Goal: Information Seeking & Learning: Learn about a topic

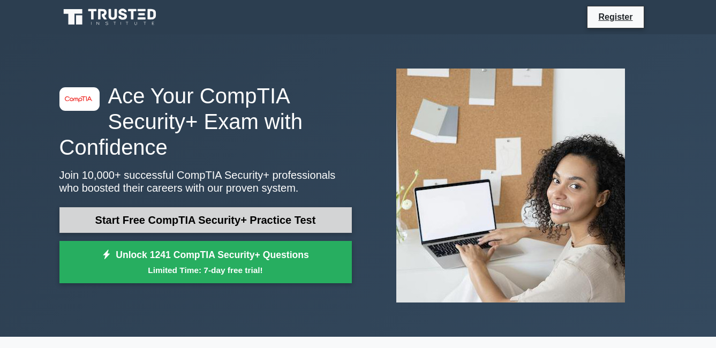
click at [293, 210] on link "Start Free CompTIA Security+ Practice Test" at bounding box center [205, 220] width 292 height 26
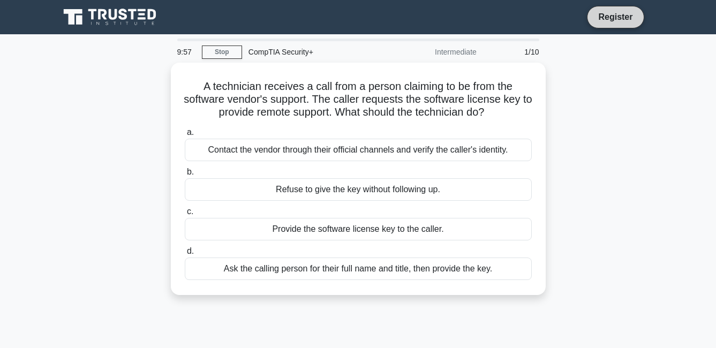
click at [626, 18] on link "Register" at bounding box center [615, 16] width 47 height 13
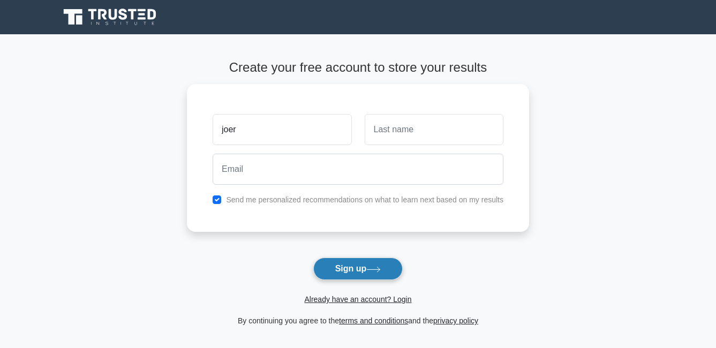
click at [393, 269] on button "Sign up" at bounding box center [358, 268] width 90 height 22
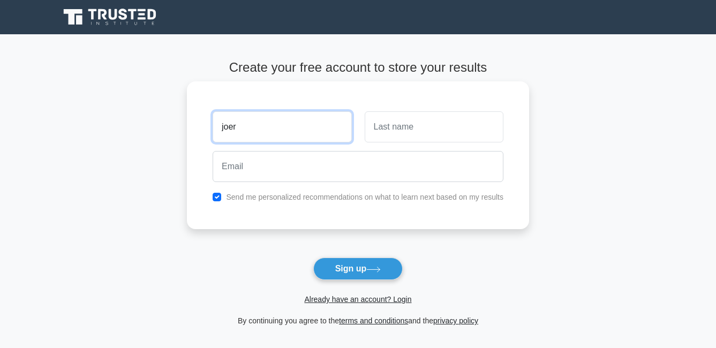
click at [255, 130] on input "joer" at bounding box center [282, 126] width 139 height 31
type input "joericslee"
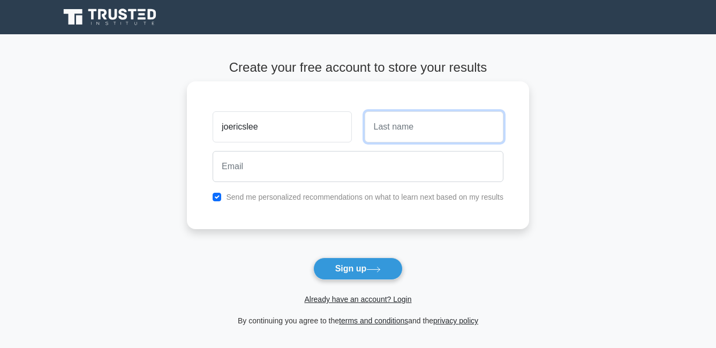
click at [405, 120] on input "text" at bounding box center [434, 126] width 139 height 31
type input "lopez"
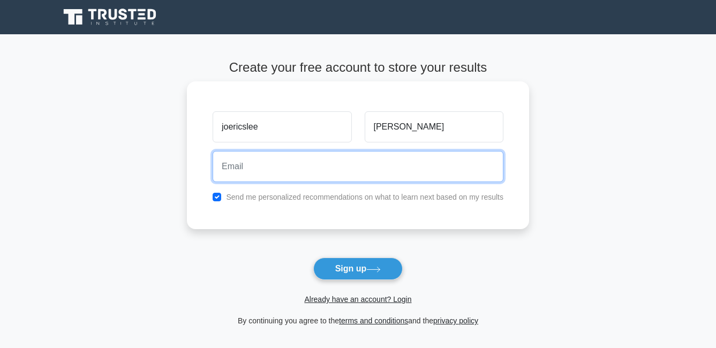
click at [331, 175] on input "email" at bounding box center [358, 166] width 291 height 31
type input "joericsleelopez@gmail.com"
click at [313, 257] on button "Sign up" at bounding box center [358, 268] width 90 height 22
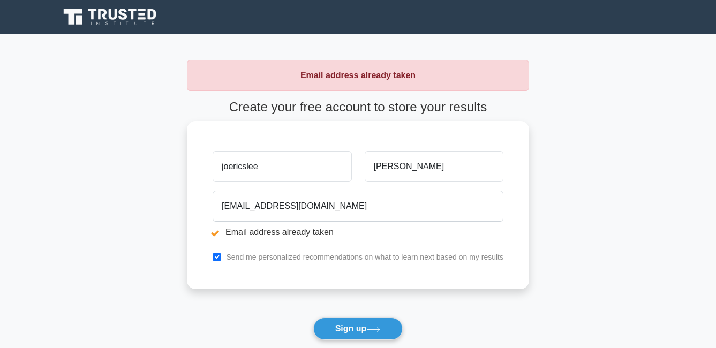
click at [308, 175] on input "joericslee" at bounding box center [282, 166] width 139 height 31
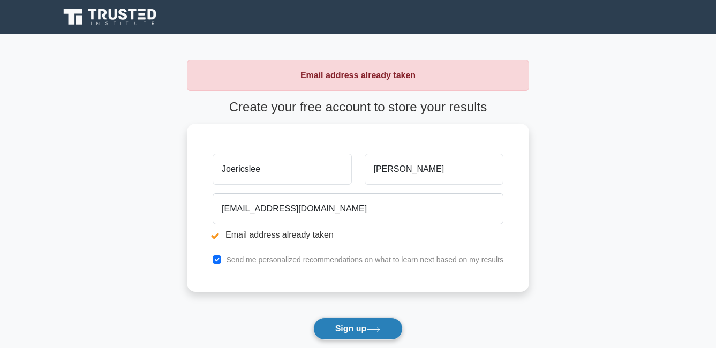
type input "Joericslee"
click at [342, 329] on button "Sign up" at bounding box center [358, 328] width 90 height 22
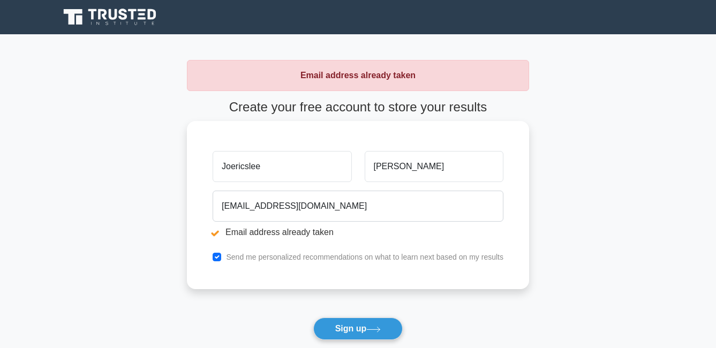
click at [305, 177] on input "Joericslee" at bounding box center [282, 166] width 139 height 31
type input "Joericsleepog"
click at [313, 317] on button "Sign up" at bounding box center [358, 328] width 90 height 22
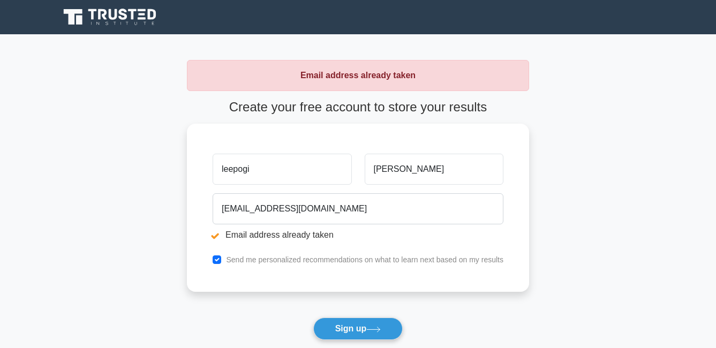
type input "leepogi"
click at [313, 317] on button "Sign up" at bounding box center [358, 328] width 90 height 22
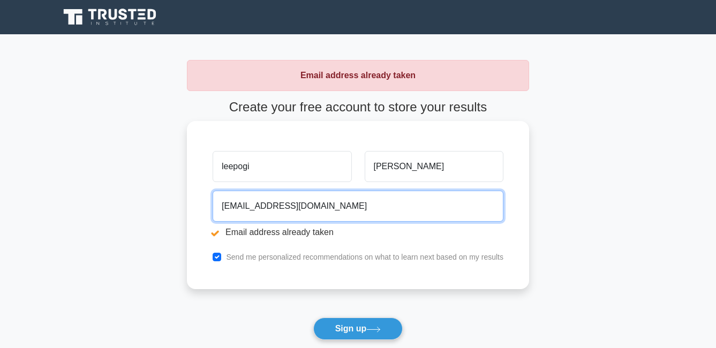
click at [275, 206] on input "joericsleelopez@gmail.com" at bounding box center [358, 206] width 291 height 31
click at [313, 317] on button "Sign up" at bounding box center [358, 328] width 90 height 22
type input "joericsleelopez111111\@gmail.com"
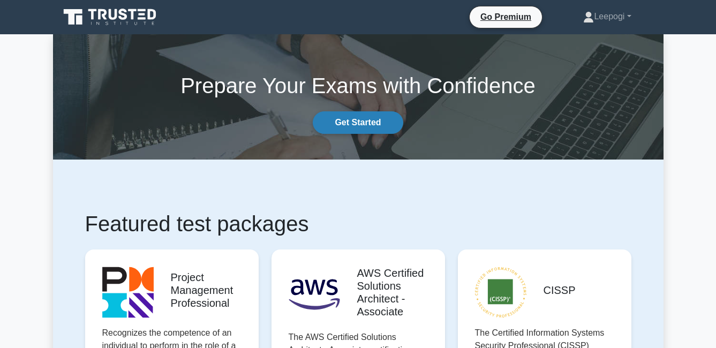
click at [359, 118] on link "Get Started" at bounding box center [358, 122] width 90 height 22
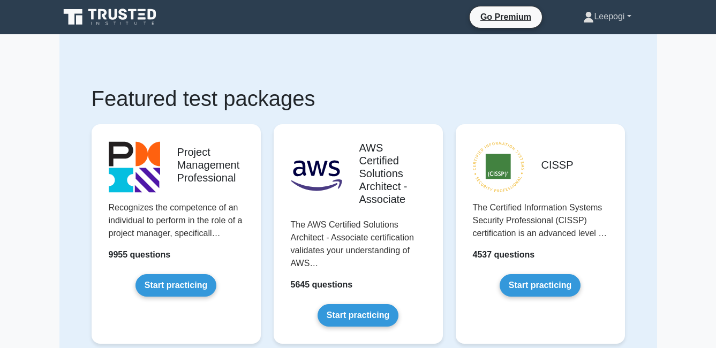
click at [613, 21] on link "Leepogi" at bounding box center [606, 16] width 99 height 21
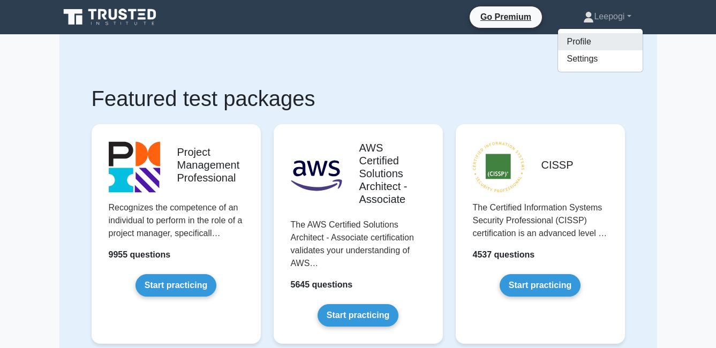
click at [574, 47] on link "Profile" at bounding box center [600, 41] width 85 height 17
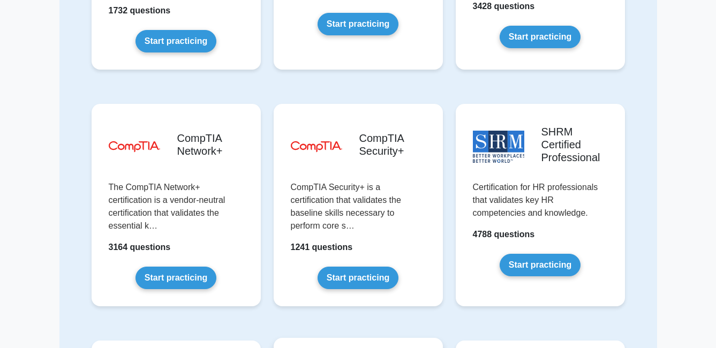
scroll to position [1893, 0]
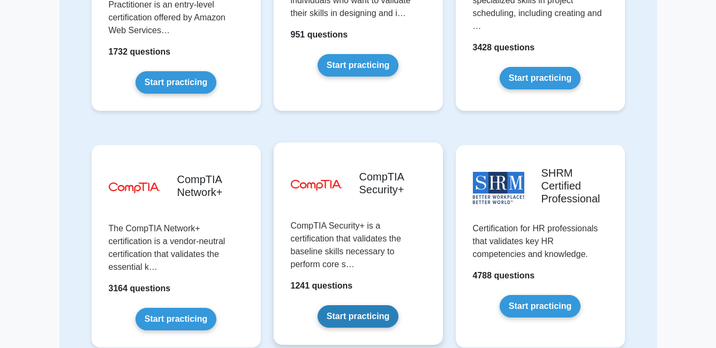
click at [366, 305] on link "Start practicing" at bounding box center [357, 316] width 81 height 22
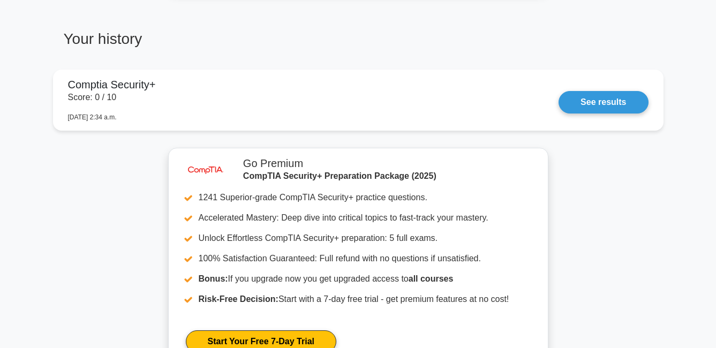
scroll to position [574, 0]
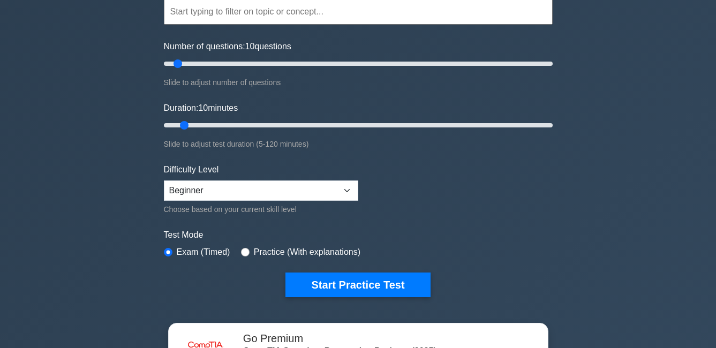
scroll to position [107, 0]
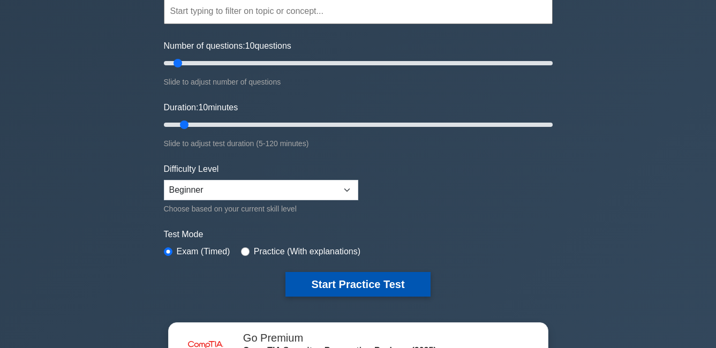
click at [375, 275] on button "Start Practice Test" at bounding box center [357, 284] width 145 height 25
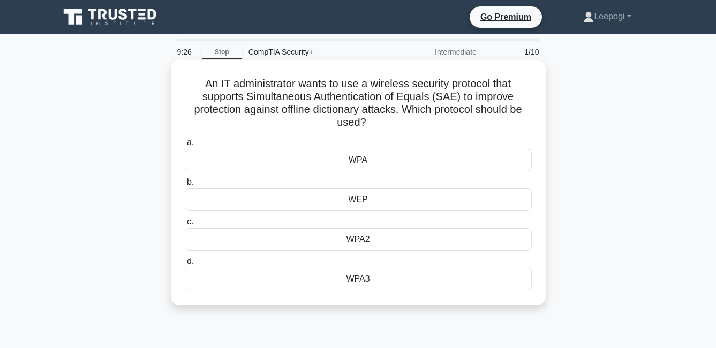
click at [407, 160] on div "WPA" at bounding box center [358, 160] width 347 height 22
click at [185, 146] on input "a. WPA" at bounding box center [185, 142] width 0 height 7
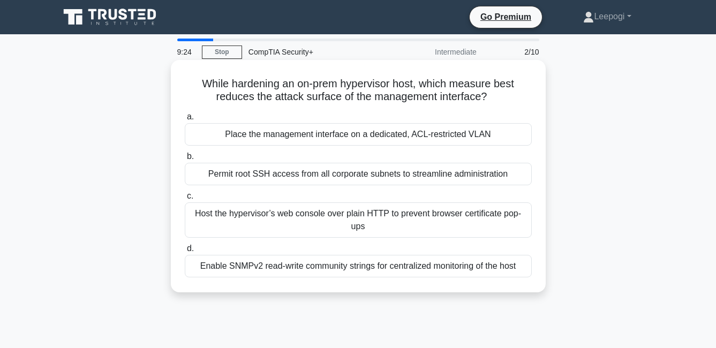
click at [338, 223] on div "Host the hypervisor’s web console over plain HTTP to prevent browser certificat…" at bounding box center [358, 219] width 347 height 35
click at [185, 200] on input "c. Host the hypervisor’s web console over plain HTTP to prevent browser certifi…" at bounding box center [185, 196] width 0 height 7
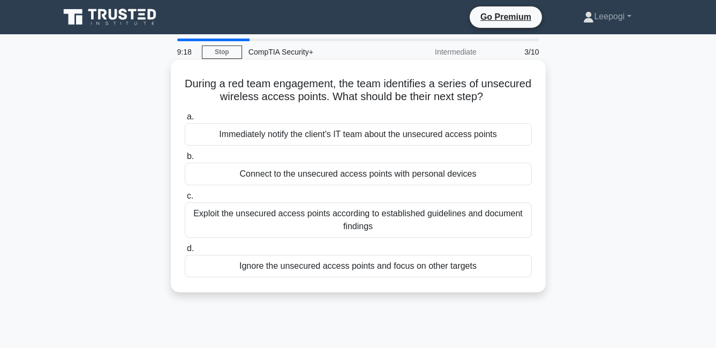
click at [401, 233] on div "Exploit the unsecured access points according to established guidelines and doc…" at bounding box center [358, 219] width 347 height 35
click at [185, 200] on input "c. Exploit the unsecured access points according to established guidelines and …" at bounding box center [185, 196] width 0 height 7
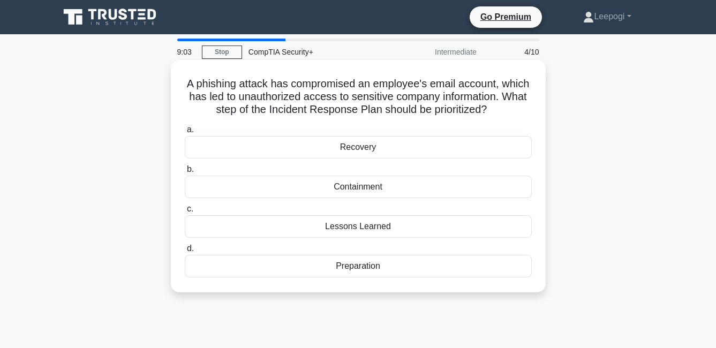
click at [378, 154] on div "Recovery" at bounding box center [358, 147] width 347 height 22
click at [185, 133] on input "a. Recovery" at bounding box center [185, 129] width 0 height 7
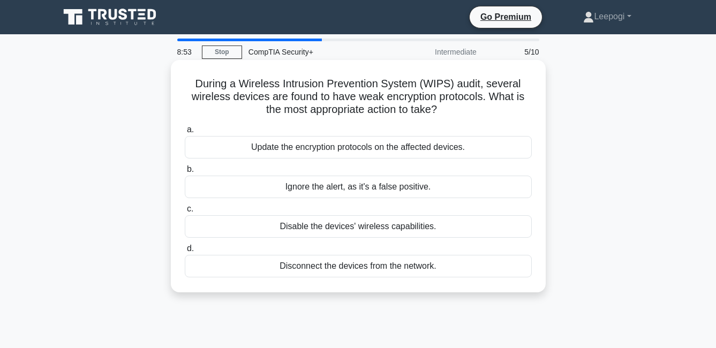
click at [363, 153] on div "Update the encryption protocols on the affected devices." at bounding box center [358, 147] width 347 height 22
click at [185, 133] on input "a. Update the encryption protocols on the affected devices." at bounding box center [185, 129] width 0 height 7
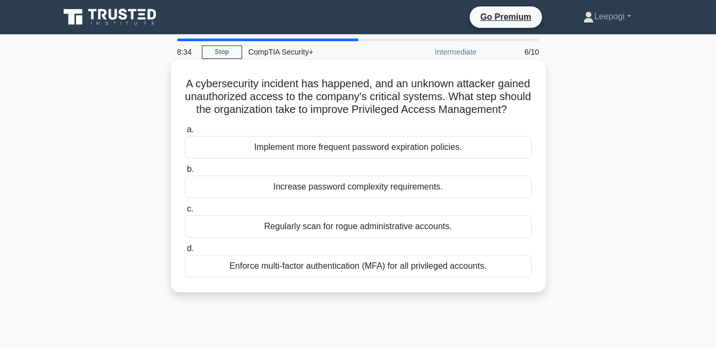
click at [345, 277] on div "Enforce multi-factor authentication (MFA) for all privileged accounts." at bounding box center [358, 266] width 347 height 22
click at [185, 252] on input "d. Enforce multi-factor authentication (MFA) for all privileged accounts." at bounding box center [185, 248] width 0 height 7
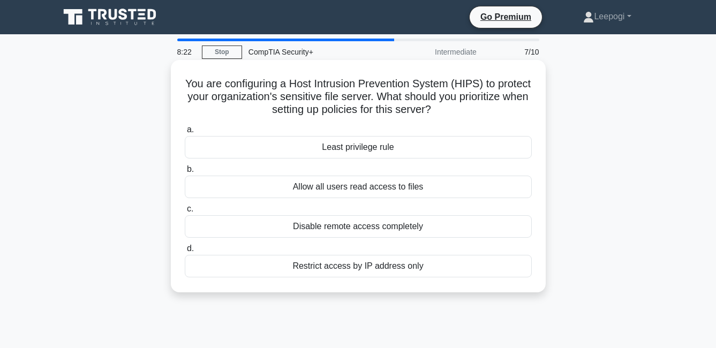
click at [372, 225] on div "Disable remote access completely" at bounding box center [358, 226] width 347 height 22
click at [185, 213] on input "c. Disable remote access completely" at bounding box center [185, 209] width 0 height 7
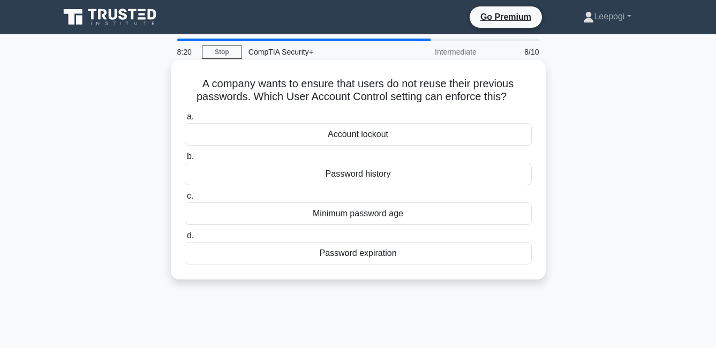
click at [388, 135] on div "Account lockout" at bounding box center [358, 134] width 347 height 22
click at [355, 179] on div "Password history" at bounding box center [358, 174] width 347 height 22
click at [185, 160] on input "b. Password history" at bounding box center [185, 156] width 0 height 7
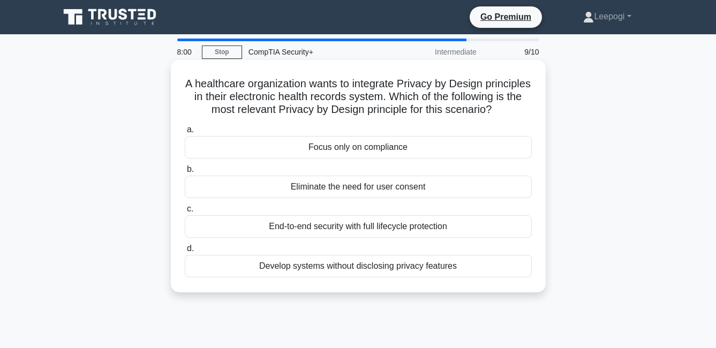
click at [308, 238] on div "End-to-end security with full lifecycle protection" at bounding box center [358, 226] width 347 height 22
click at [185, 213] on input "c. End-to-end security with full lifecycle protection" at bounding box center [185, 209] width 0 height 7
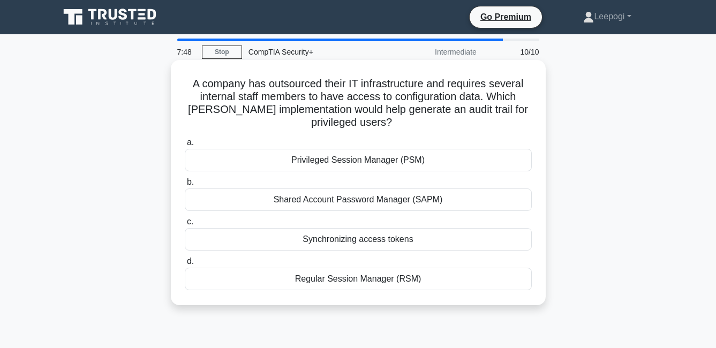
click at [344, 163] on div "Privileged Session Manager (PSM)" at bounding box center [358, 160] width 347 height 22
click at [185, 146] on input "a. Privileged Session Manager (PSM)" at bounding box center [185, 142] width 0 height 7
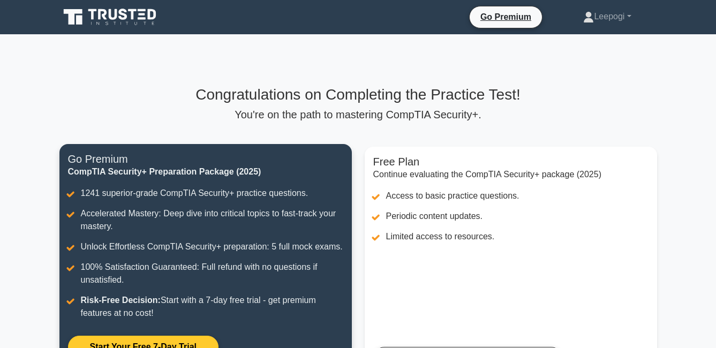
scroll to position [213, 0]
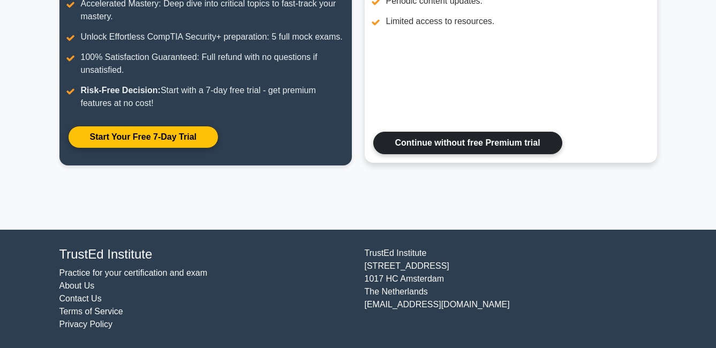
click at [468, 146] on link "Continue without free Premium trial" at bounding box center [467, 143] width 189 height 22
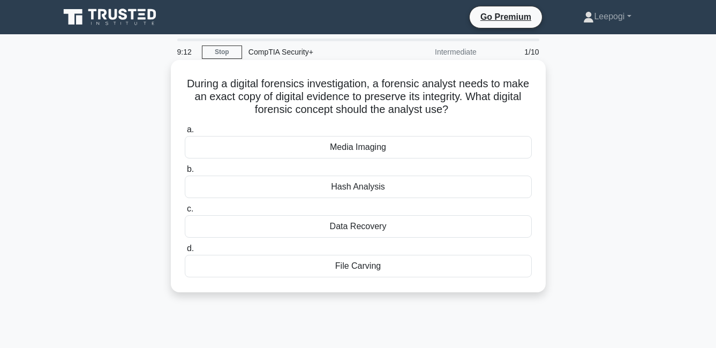
click at [320, 185] on div "Hash Analysis" at bounding box center [358, 187] width 347 height 22
click at [185, 173] on input "b. Hash Analysis" at bounding box center [185, 169] width 0 height 7
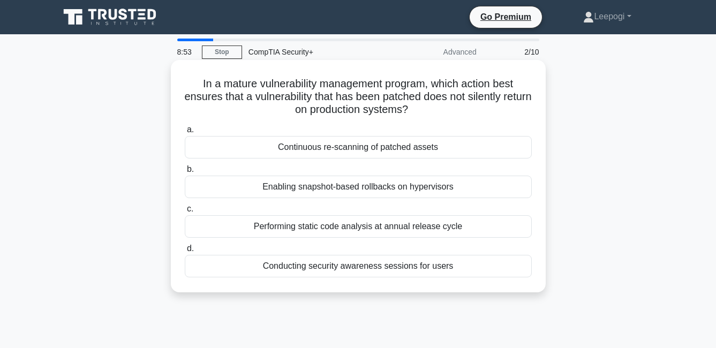
drag, startPoint x: 195, startPoint y: 82, endPoint x: 499, endPoint y: 276, distance: 360.6
click at [499, 276] on div "In a mature vulnerability management program, which action best ensures that a …" at bounding box center [358, 176] width 366 height 224
copy div "In a mature vulnerability management program, which action best ensures that a …"
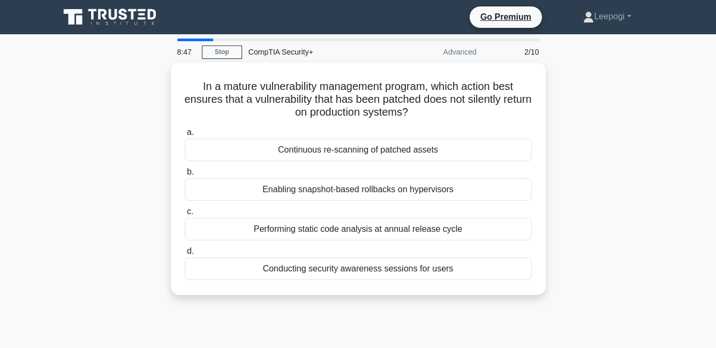
click at [661, 160] on div "In a mature vulnerability management program, which action best ensures that a …" at bounding box center [358, 185] width 610 height 245
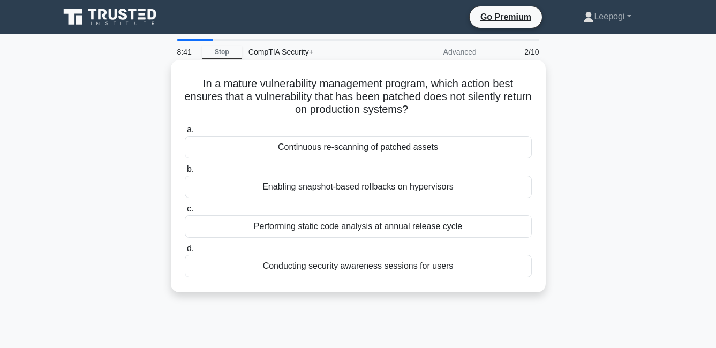
click at [304, 143] on div "Continuous re-scanning of patched assets" at bounding box center [358, 147] width 347 height 22
click at [185, 133] on input "a. Continuous re-scanning of patched assets" at bounding box center [185, 129] width 0 height 7
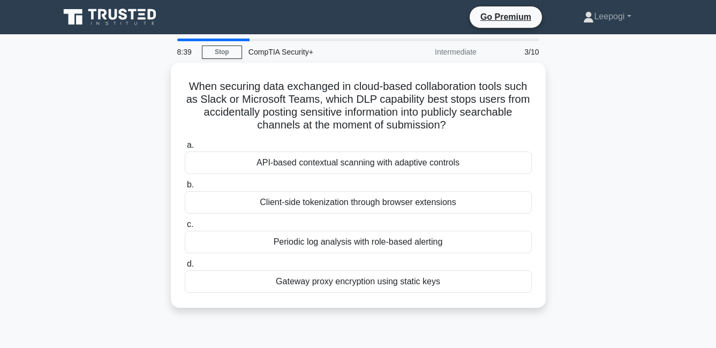
drag, startPoint x: 294, startPoint y: 131, endPoint x: 543, endPoint y: 334, distance: 321.1
click at [543, 334] on div "8:39 Stop CompTIA Security+ Intermediate 3/10 When securing data exchanged in c…" at bounding box center [358, 306] width 610 height 535
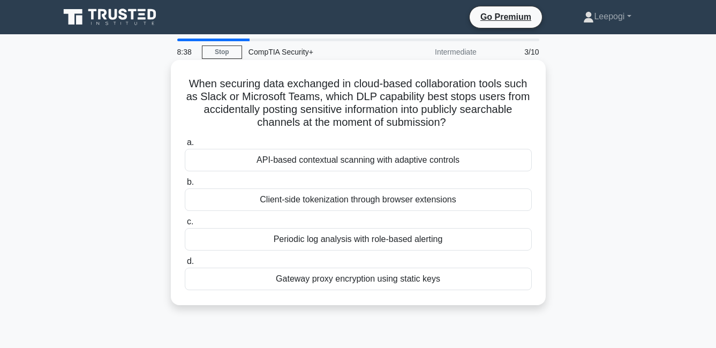
copy div "When securing data exchanged in cloud-based collaboration tools such as Slack o…"
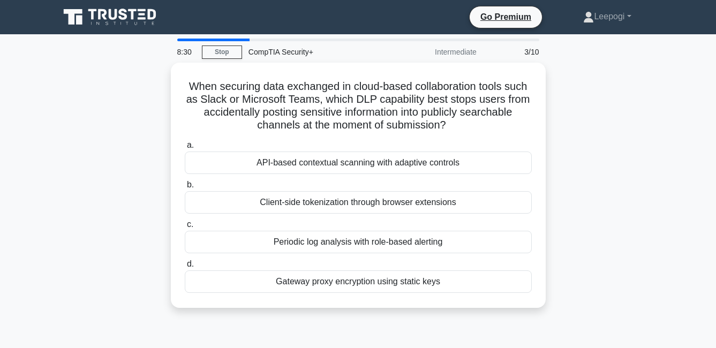
drag, startPoint x: 695, startPoint y: 195, endPoint x: 673, endPoint y: 195, distance: 22.5
click at [695, 195] on main "8:30 Stop CompTIA Security+ Intermediate 3/10 When securing data exchanged in c…" at bounding box center [358, 306] width 716 height 544
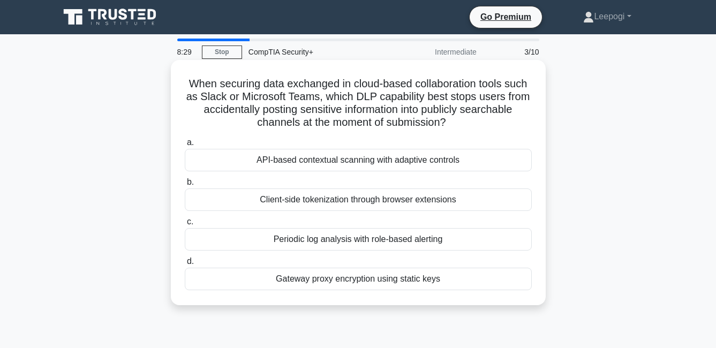
click at [321, 164] on div "API-based contextual scanning with adaptive controls" at bounding box center [358, 160] width 347 height 22
click at [185, 146] on input "a. API-based contextual scanning with adaptive controls" at bounding box center [185, 142] width 0 height 7
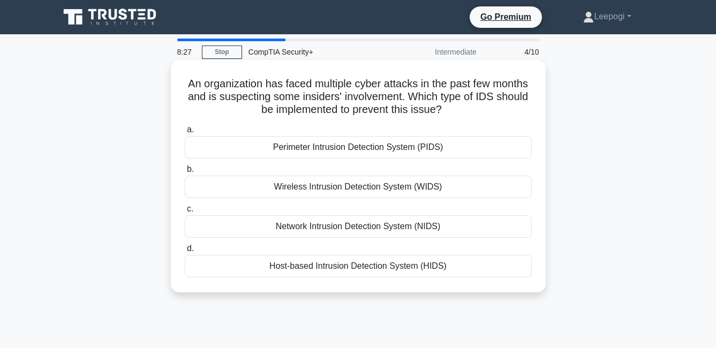
drag, startPoint x: 203, startPoint y: 83, endPoint x: 474, endPoint y: 256, distance: 321.3
click at [474, 256] on div "An organization has faced multiple cyber attacks in the past few months and is …" at bounding box center [358, 176] width 366 height 224
copy div "An organization has faced multiple cyber attacks in the past few months and is …"
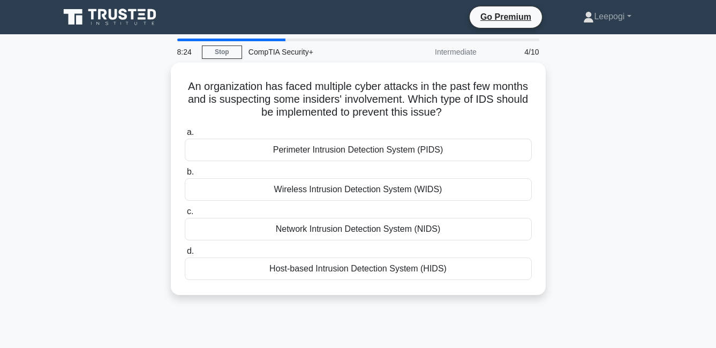
drag, startPoint x: 89, startPoint y: 134, endPoint x: 98, endPoint y: 121, distance: 15.9
click at [89, 135] on div "An organization has faced multiple cyber attacks in the past few months and is …" at bounding box center [358, 185] width 610 height 245
click at [589, 120] on div "An organization has faced multiple cyber attacks in the past few months and is …" at bounding box center [358, 185] width 610 height 245
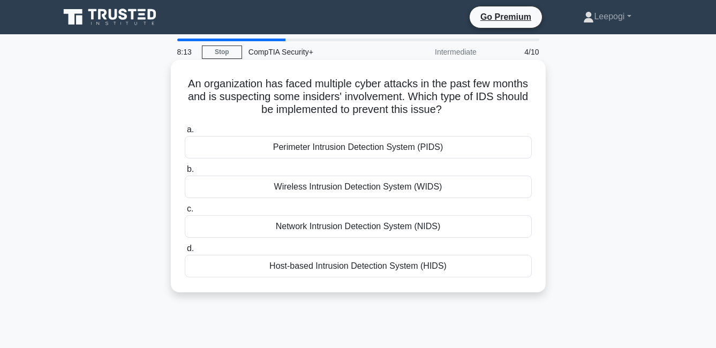
click at [284, 274] on div "Host-based Intrusion Detection System (HIDS)" at bounding box center [358, 266] width 347 height 22
click at [185, 252] on input "d. Host-based Intrusion Detection System (HIDS)" at bounding box center [185, 248] width 0 height 7
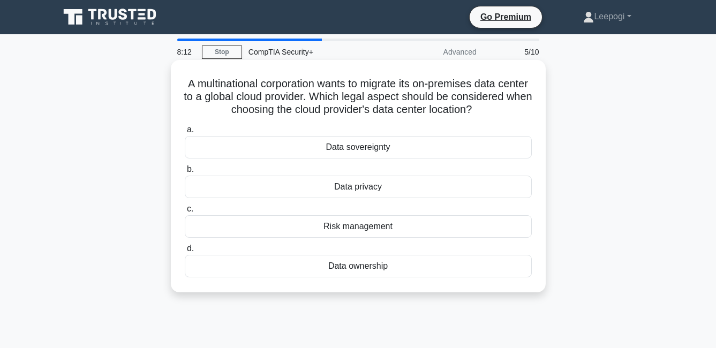
drag, startPoint x: 194, startPoint y: 75, endPoint x: 454, endPoint y: 298, distance: 341.7
click at [454, 288] on div "A multinational corporation wants to migrate its on-premises data center to a g…" at bounding box center [358, 176] width 366 height 224
copy div "A multinational corporation wants to migrate its on-premises data center to a g…"
click at [273, 158] on div "Data sovereignty" at bounding box center [358, 147] width 347 height 22
click at [185, 133] on input "a. Data sovereignty" at bounding box center [185, 129] width 0 height 7
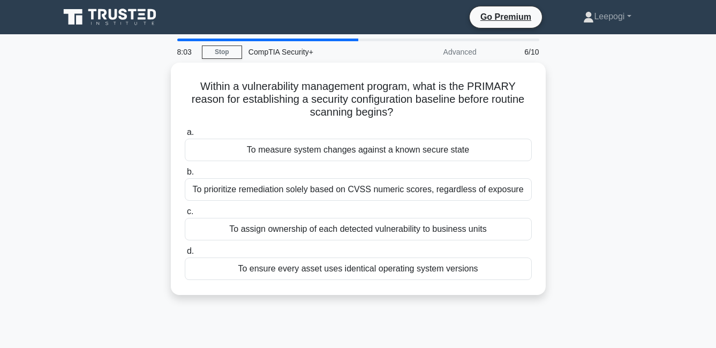
drag, startPoint x: 250, startPoint y: 128, endPoint x: 475, endPoint y: 308, distance: 287.9
click at [475, 308] on div "Within a vulnerability management program, what is the PRIMARY reason for estab…" at bounding box center [358, 185] width 610 height 245
copy div "Within a vulnerability management program, what is the PRIMARY reason for estab…"
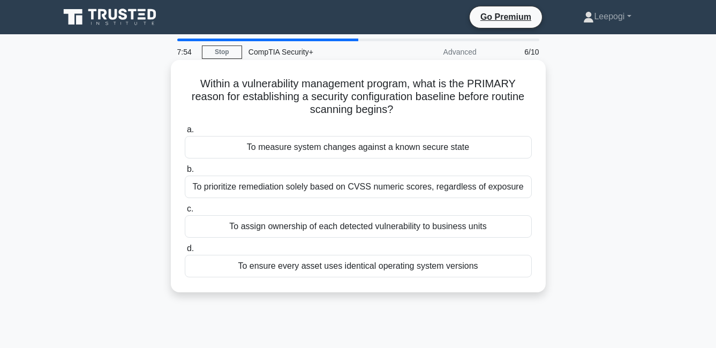
click at [276, 149] on div "To measure system changes against a known secure state" at bounding box center [358, 147] width 347 height 22
click at [185, 133] on input "a. To measure system changes against a known secure state" at bounding box center [185, 129] width 0 height 7
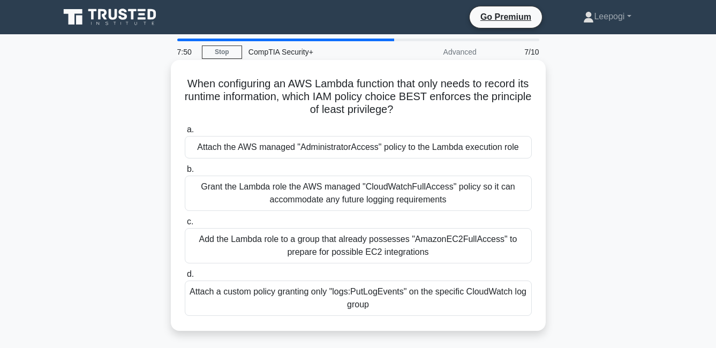
drag, startPoint x: 188, startPoint y: 79, endPoint x: 454, endPoint y: 318, distance: 358.2
click at [454, 318] on div "When configuring an AWS Lambda function that only needs to record its runtime i…" at bounding box center [358, 195] width 366 height 262
copy div "When configuring an AWS Lambda function that only needs to record its runtime i…"
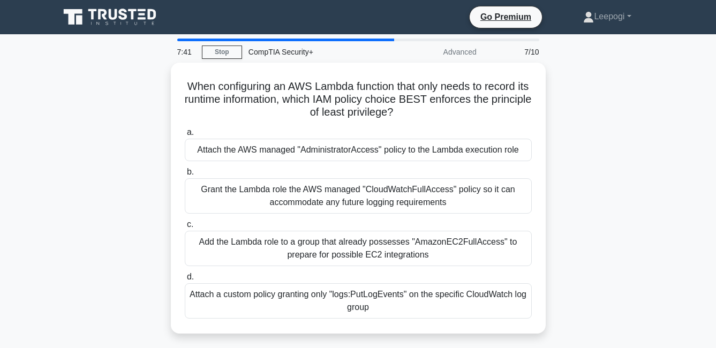
click at [68, 178] on div "When configuring an AWS Lambda function that only needs to record its runtime i…" at bounding box center [358, 205] width 610 height 284
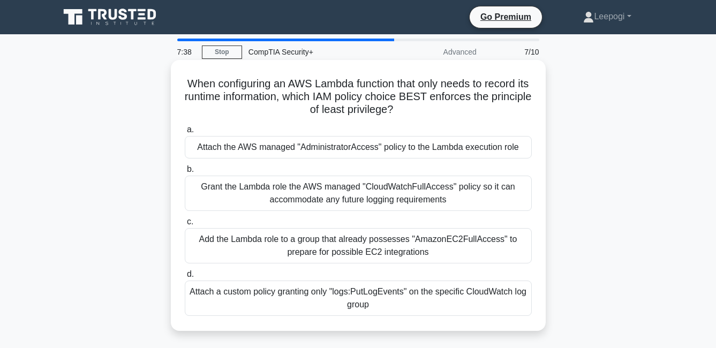
click at [242, 293] on div "Attach a custom policy granting only "logs:PutLogEvents" on the specific CloudW…" at bounding box center [358, 297] width 347 height 35
click at [185, 278] on input "d. Attach a custom policy granting only "logs:PutLogEvents" on the specific Clo…" at bounding box center [185, 274] width 0 height 7
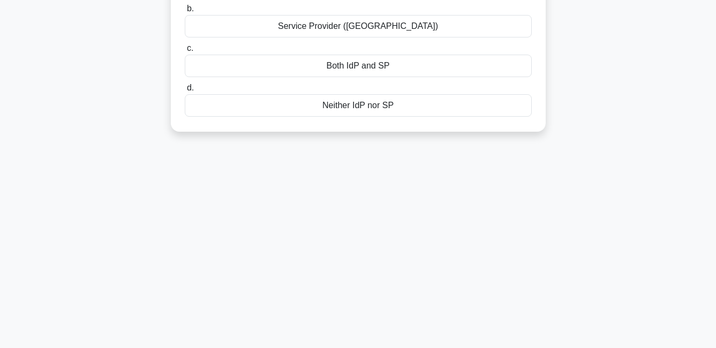
scroll to position [225, 0]
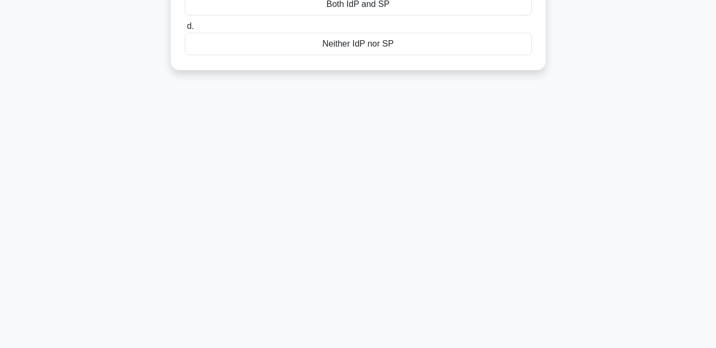
drag, startPoint x: 191, startPoint y: 73, endPoint x: 476, endPoint y: 181, distance: 304.6
click at [476, 181] on div "7:35 Stop CompTIA Security+ Advanced 8/10 A company is using an Identity Provid…" at bounding box center [358, 81] width 610 height 535
copy div "A company is using an Identity Provider (IdP) and a Service Provider (SP) in th…"
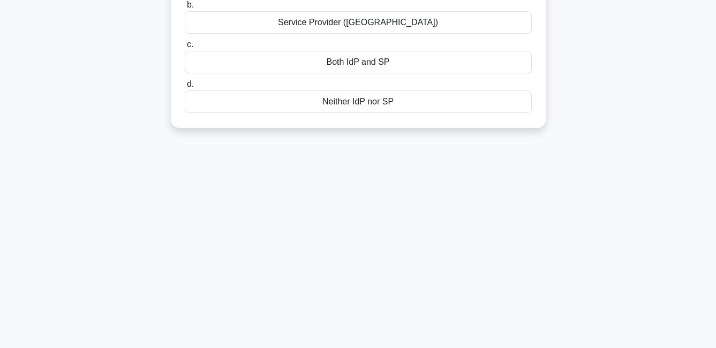
scroll to position [64, 0]
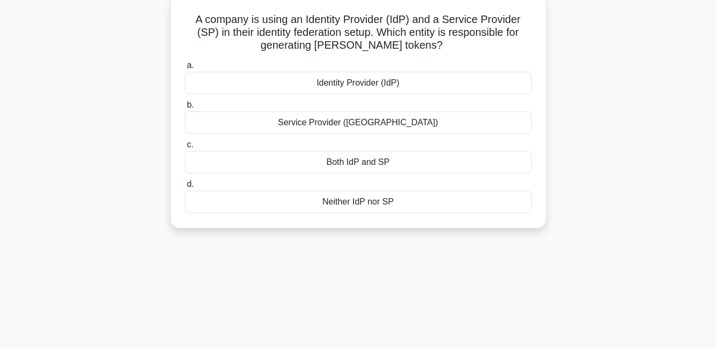
click at [239, 88] on div "Identity Provider (IdP)" at bounding box center [358, 83] width 347 height 22
click at [185, 69] on input "a. Identity Provider (IdP)" at bounding box center [185, 65] width 0 height 7
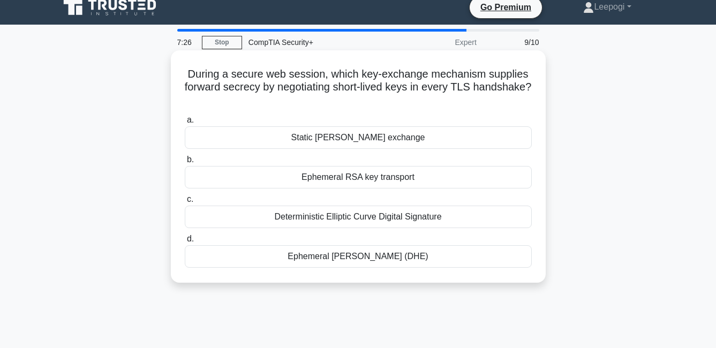
scroll to position [0, 0]
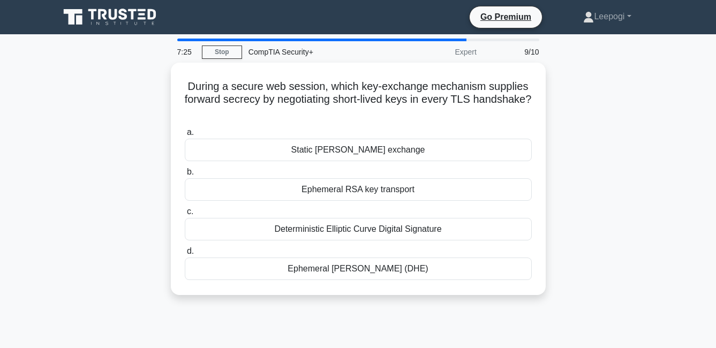
drag, startPoint x: 461, startPoint y: 224, endPoint x: 560, endPoint y: 311, distance: 132.0
click at [560, 311] on div "7:25 Stop CompTIA Security+ Expert 9/10 During a secure web session, which key-…" at bounding box center [358, 306] width 610 height 535
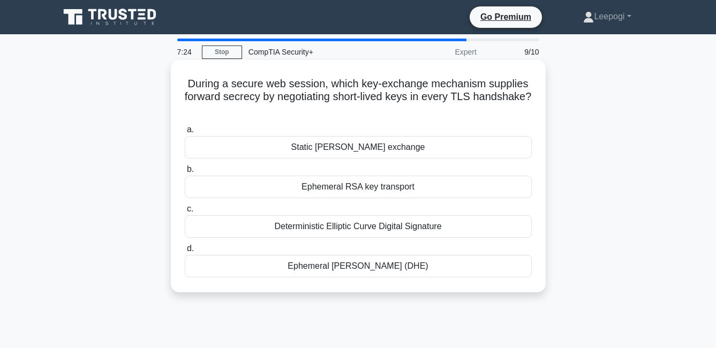
copy div "During a secure web session, which key-exchange mechanism supplies forward secr…"
click at [294, 268] on div "Ephemeral Diffie-Hellman (DHE)" at bounding box center [358, 266] width 347 height 22
click at [185, 252] on input "d. Ephemeral Diffie-Hellman (DHE)" at bounding box center [185, 248] width 0 height 7
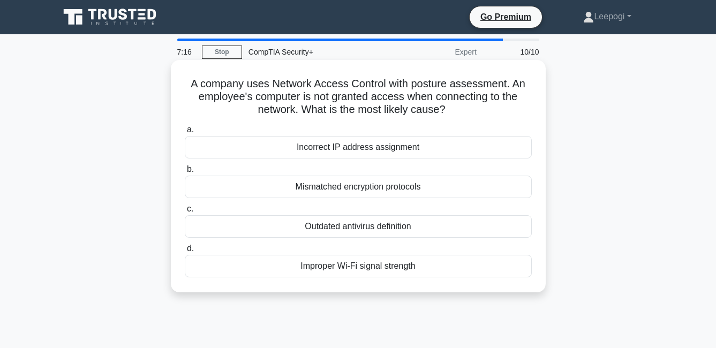
drag, startPoint x: 192, startPoint y: 78, endPoint x: 464, endPoint y: 260, distance: 326.9
click at [464, 260] on div "A company uses Network Access Control with posture assessment. An employee's co…" at bounding box center [358, 176] width 366 height 224
copy div "company uses Network Access Control with posture assessment. An employee's comp…"
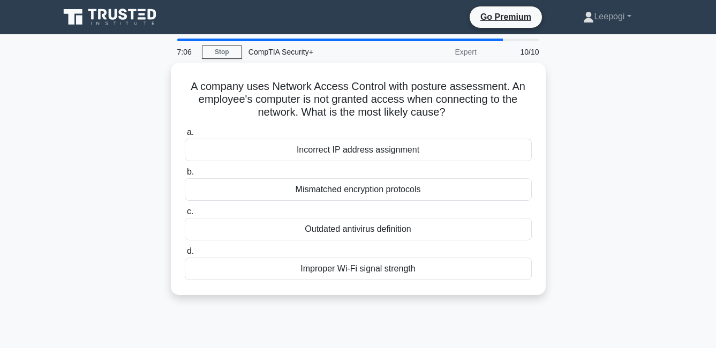
click at [625, 238] on div "A company uses Network Access Control with posture assessment. An employee's co…" at bounding box center [358, 185] width 610 height 245
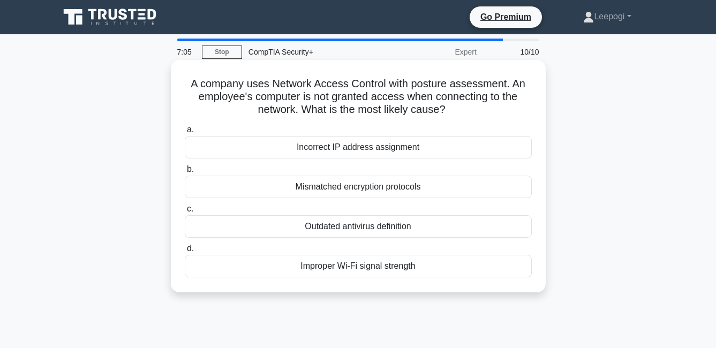
drag, startPoint x: 410, startPoint y: 224, endPoint x: 405, endPoint y: 225, distance: 5.5
click at [410, 224] on div "Outdated antivirus definition" at bounding box center [358, 226] width 347 height 22
click at [185, 213] on input "c. Outdated antivirus definition" at bounding box center [185, 209] width 0 height 7
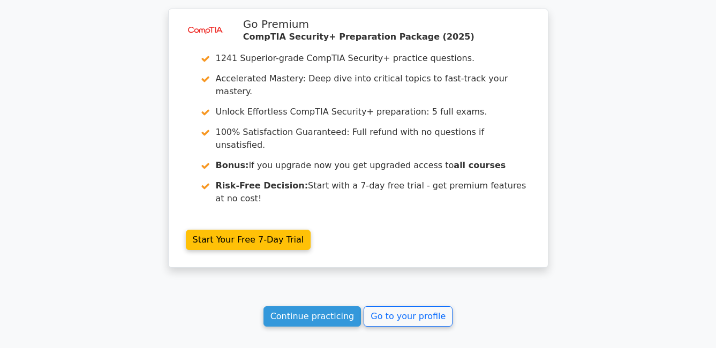
scroll to position [1659, 0]
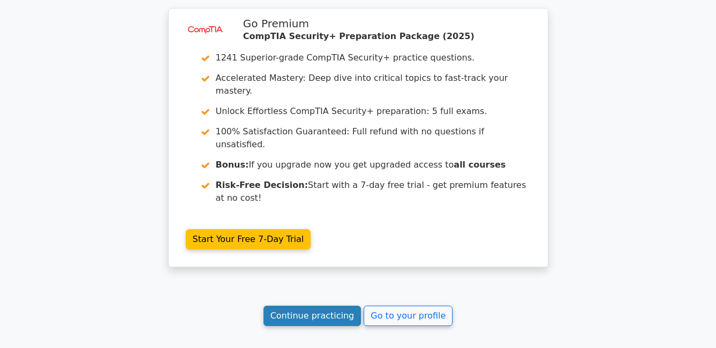
click at [337, 306] on link "Continue practicing" at bounding box center [312, 316] width 98 height 20
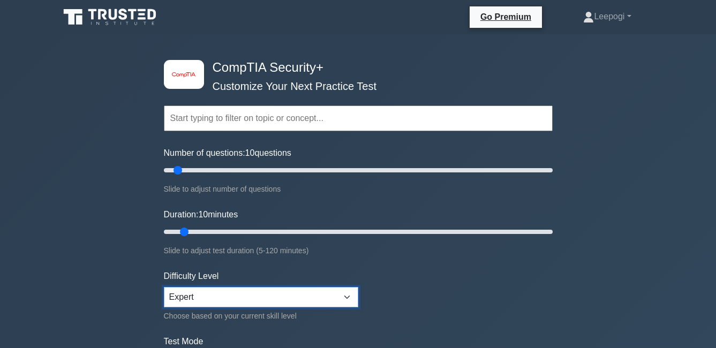
click at [261, 301] on select "Beginner Intermediate Expert" at bounding box center [261, 297] width 194 height 20
select select "intermediate"
click at [164, 287] on select "Beginner Intermediate Expert" at bounding box center [261, 297] width 194 height 20
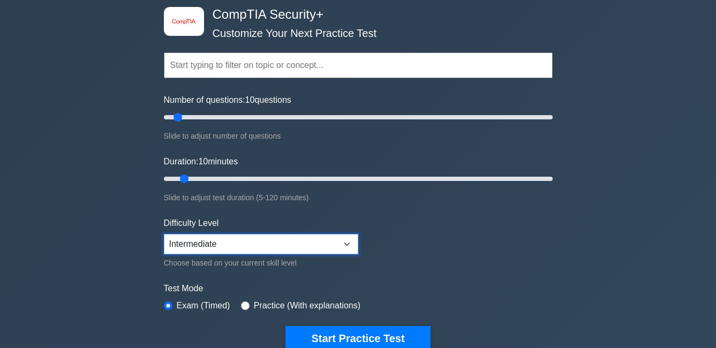
scroll to position [54, 0]
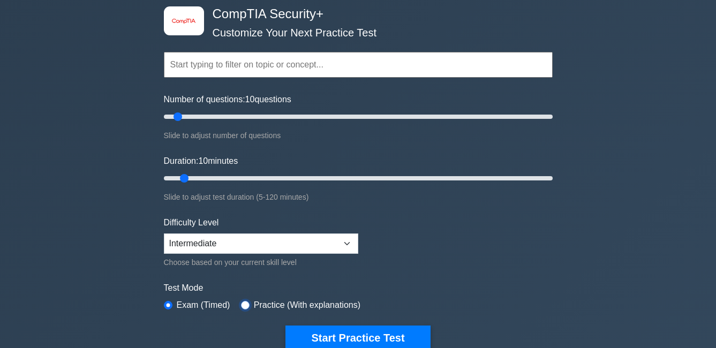
click at [243, 301] on input "radio" at bounding box center [245, 305] width 9 height 9
radio input "true"
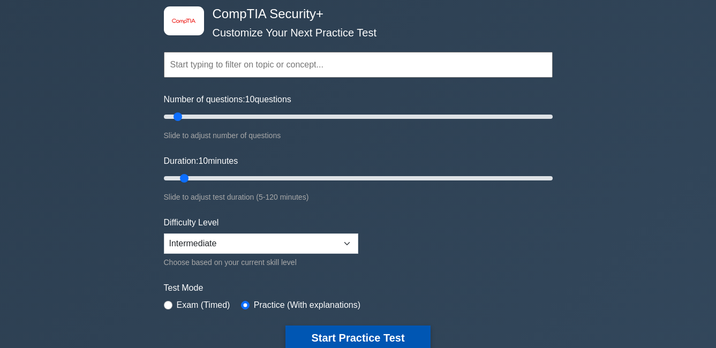
click at [342, 339] on button "Start Practice Test" at bounding box center [357, 337] width 145 height 25
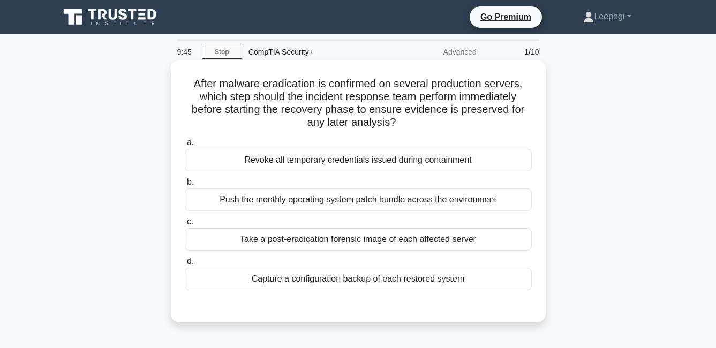
click at [278, 201] on div "Push the monthly operating system patch bundle across the environment" at bounding box center [358, 199] width 347 height 22
click at [185, 186] on input "b. Push the monthly operating system patch bundle across the environment" at bounding box center [185, 182] width 0 height 7
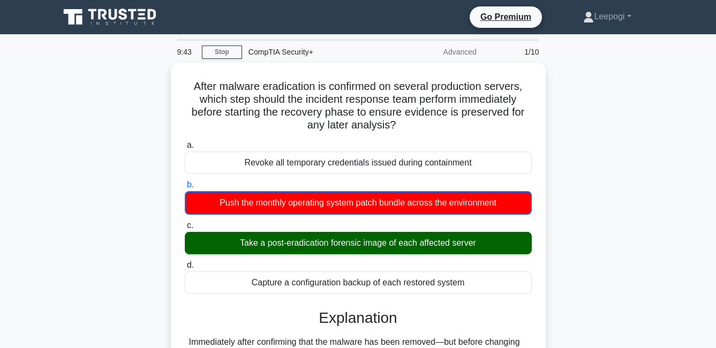
click at [48, 237] on main "9:43 Stop CompTIA Security+ Advanced 1/10 After malware eradication is confirme…" at bounding box center [358, 306] width 716 height 544
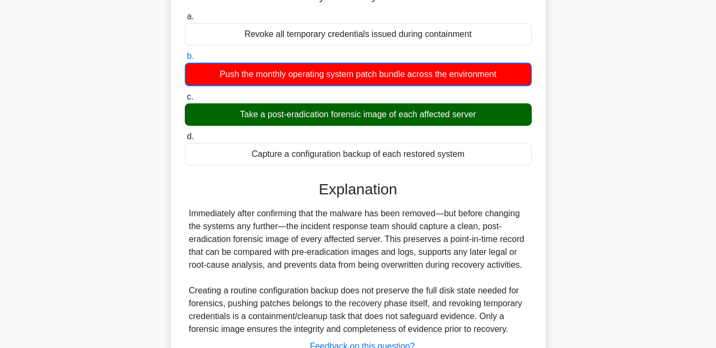
scroll to position [230, 0]
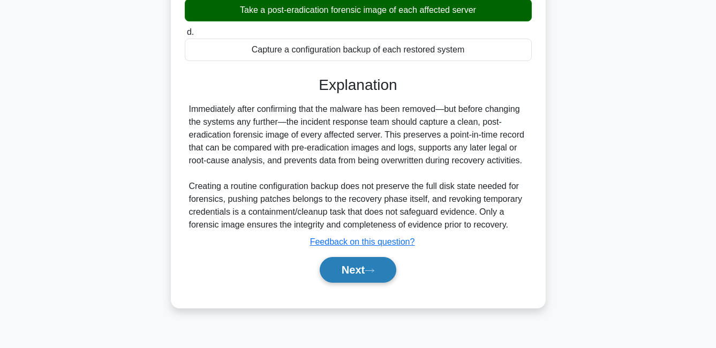
click at [353, 272] on button "Next" at bounding box center [358, 270] width 77 height 26
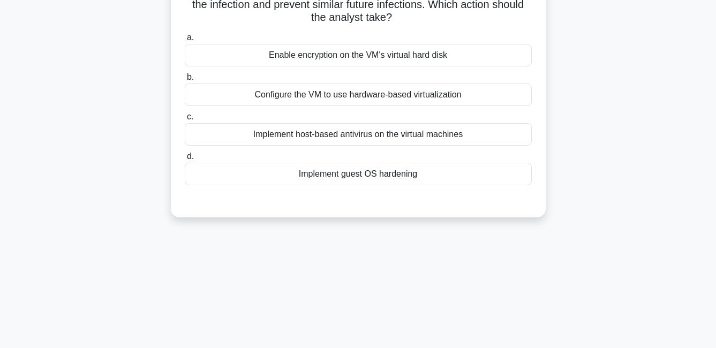
scroll to position [16, 0]
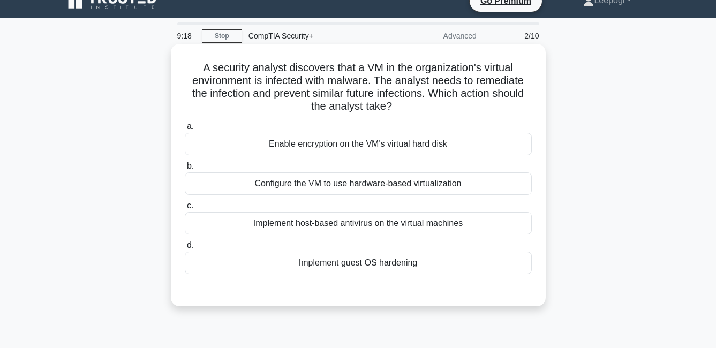
click at [336, 220] on div "Implement host-based antivirus on the virtual machines" at bounding box center [358, 223] width 347 height 22
drag, startPoint x: 124, startPoint y: 237, endPoint x: 249, endPoint y: 217, distance: 126.3
click at [130, 235] on div "A security analyst discovers that a VM in the organization's virtual environmen…" at bounding box center [358, 184] width 610 height 275
click at [299, 184] on div "Configure the VM to use hardware-based virtualization" at bounding box center [358, 183] width 347 height 22
click at [185, 170] on input "b. Configure the VM to use hardware-based virtualization" at bounding box center [185, 166] width 0 height 7
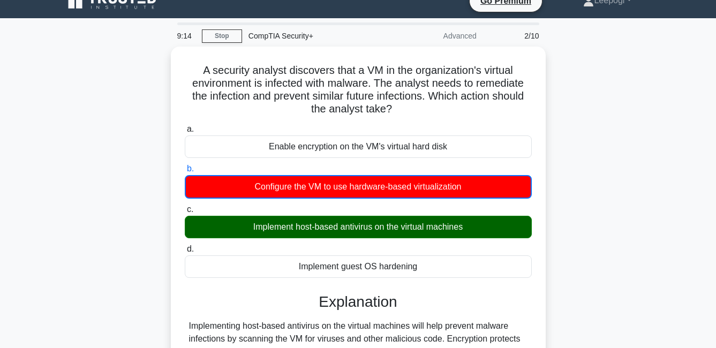
drag, startPoint x: 58, startPoint y: 226, endPoint x: 70, endPoint y: 226, distance: 11.8
click at [60, 226] on div "A security analyst discovers that a VM in the organization's virtual environmen…" at bounding box center [358, 260] width 610 height 427
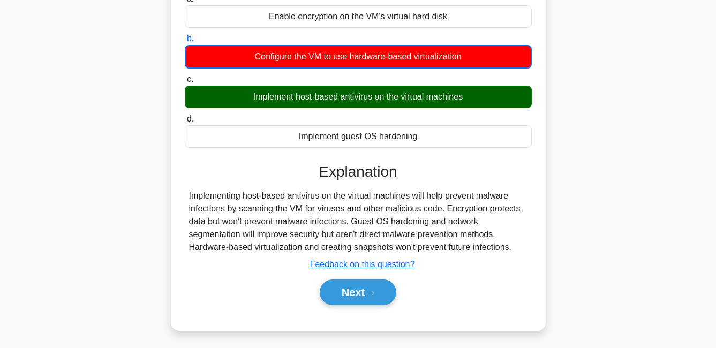
scroll to position [230, 0]
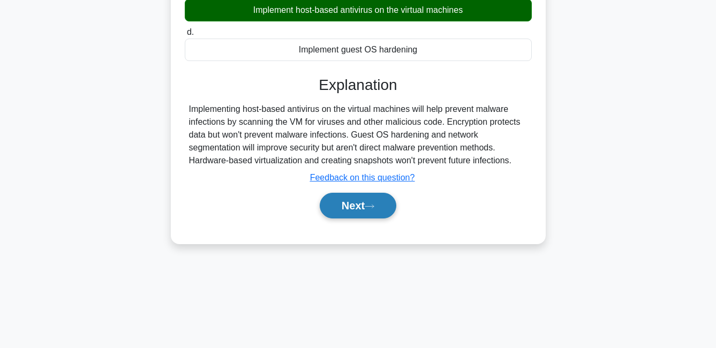
click at [374, 217] on button "Next" at bounding box center [358, 206] width 77 height 26
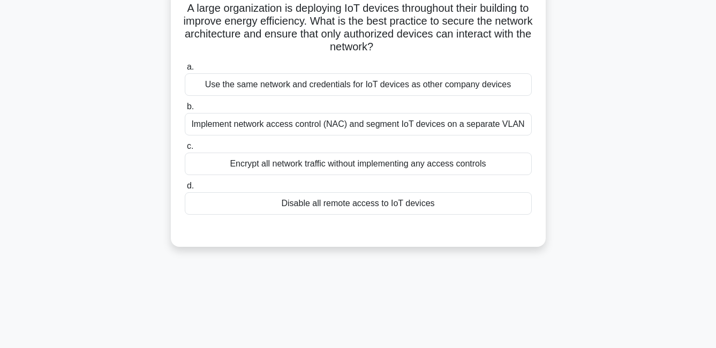
scroll to position [70, 0]
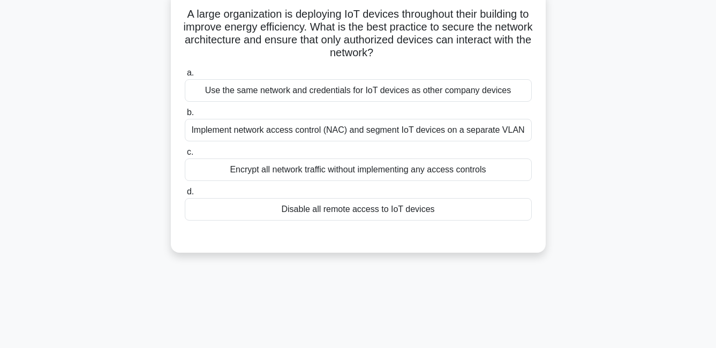
click at [388, 213] on div "Disable all remote access to IoT devices" at bounding box center [358, 209] width 347 height 22
click at [185, 195] on input "d. Disable all remote access to IoT devices" at bounding box center [185, 191] width 0 height 7
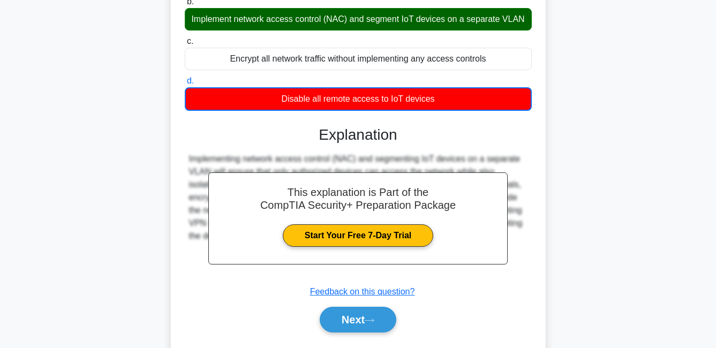
scroll to position [230, 0]
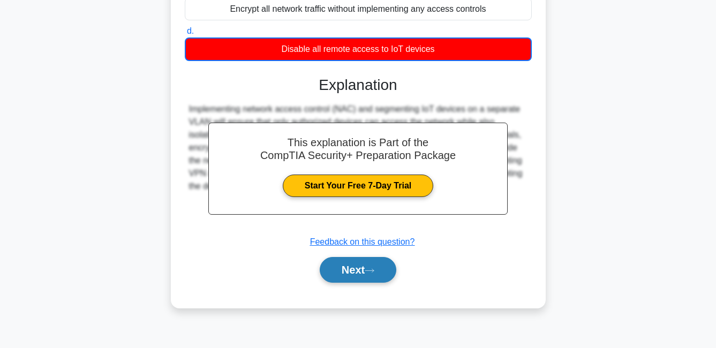
click at [362, 280] on button "Next" at bounding box center [358, 270] width 77 height 26
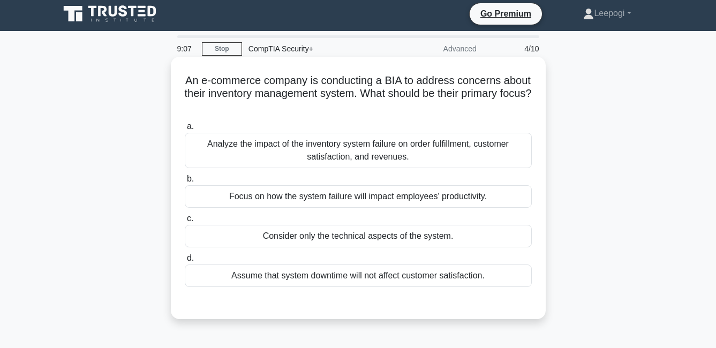
scroll to position [0, 0]
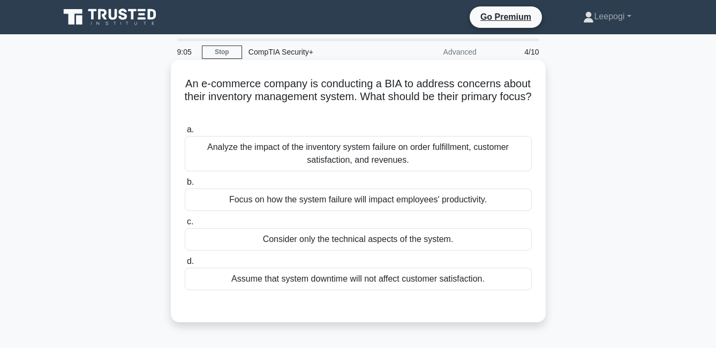
click at [356, 161] on div "Analyze the impact of the inventory system failure on order fulfillment, custom…" at bounding box center [358, 153] width 347 height 35
click at [185, 133] on input "a. Analyze the impact of the inventory system failure on order fulfillment, cus…" at bounding box center [185, 129] width 0 height 7
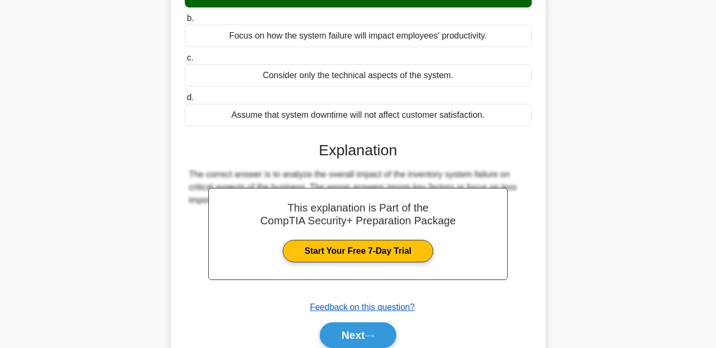
scroll to position [230, 0]
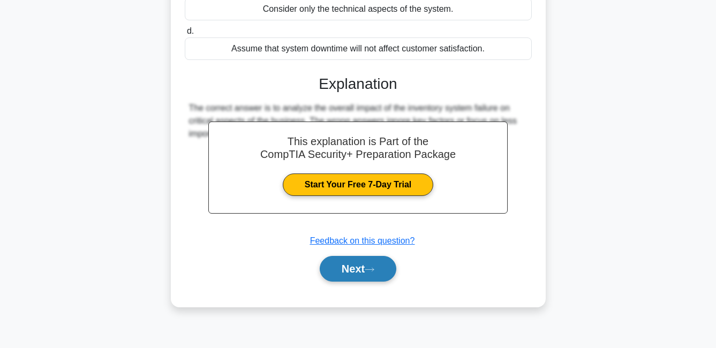
click at [366, 260] on button "Next" at bounding box center [358, 269] width 77 height 26
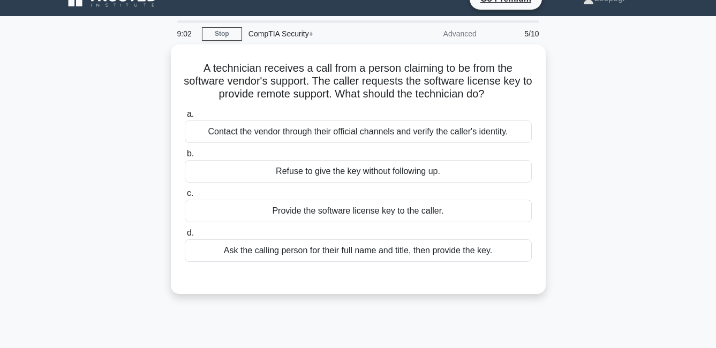
scroll to position [16, 0]
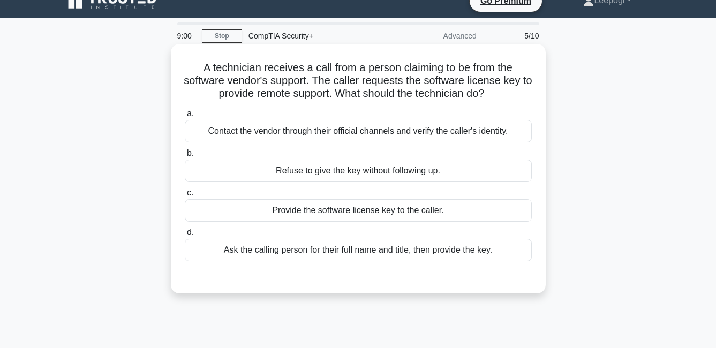
click at [375, 139] on div "Contact the vendor through their official channels and verify the caller's iden…" at bounding box center [358, 131] width 347 height 22
click at [185, 117] on input "a. Contact the vendor through their official channels and verify the caller's i…" at bounding box center [185, 113] width 0 height 7
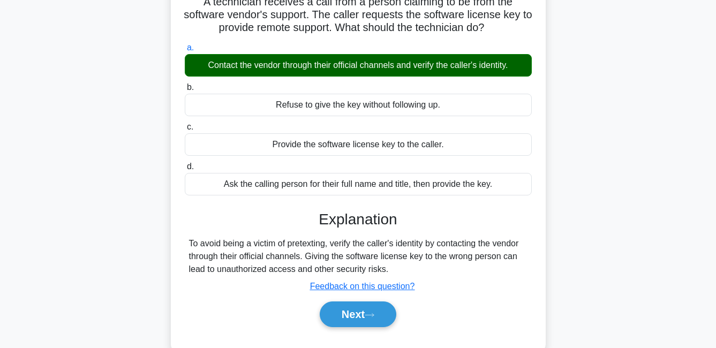
scroll to position [230, 0]
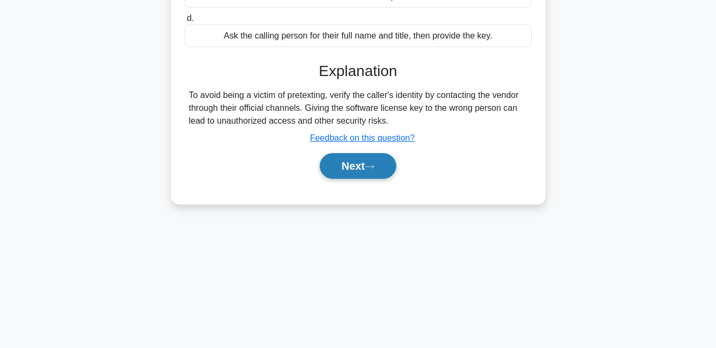
click at [367, 162] on button "Next" at bounding box center [358, 166] width 77 height 26
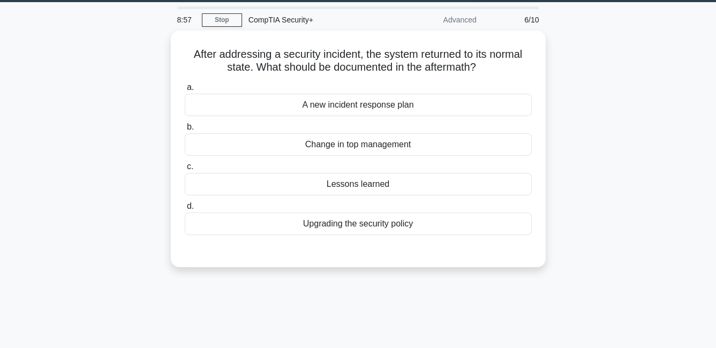
scroll to position [0, 0]
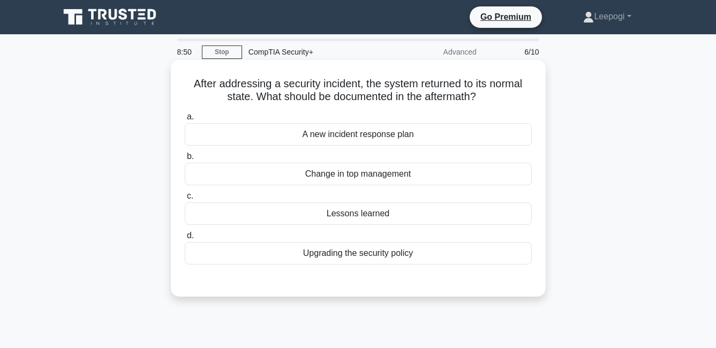
click at [342, 255] on div "Upgrading the security policy" at bounding box center [358, 253] width 347 height 22
drag, startPoint x: 342, startPoint y: 255, endPoint x: 287, endPoint y: 256, distance: 54.1
click at [287, 256] on div "Upgrading the security policy" at bounding box center [358, 253] width 347 height 22
click at [185, 239] on input "d. Upgrading the security policy" at bounding box center [185, 235] width 0 height 7
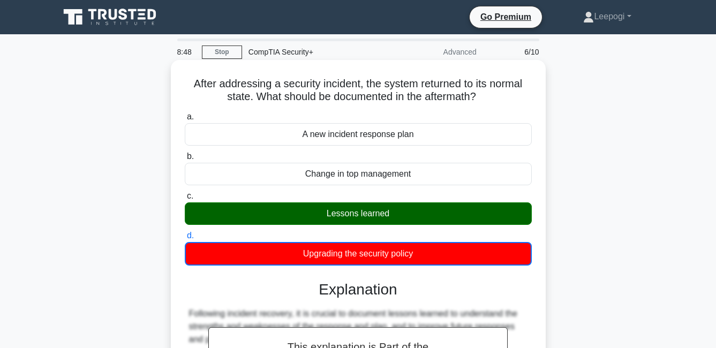
scroll to position [230, 0]
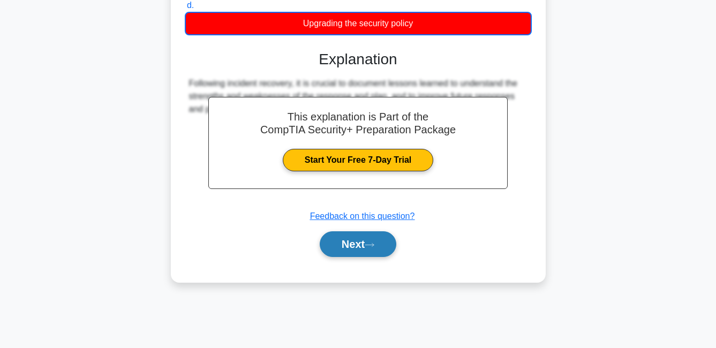
click at [385, 247] on button "Next" at bounding box center [358, 244] width 77 height 26
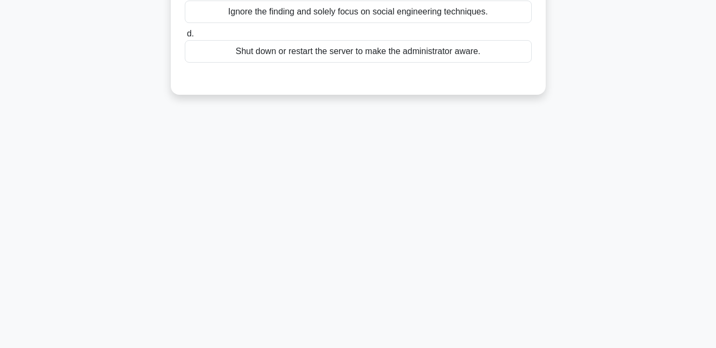
scroll to position [70, 0]
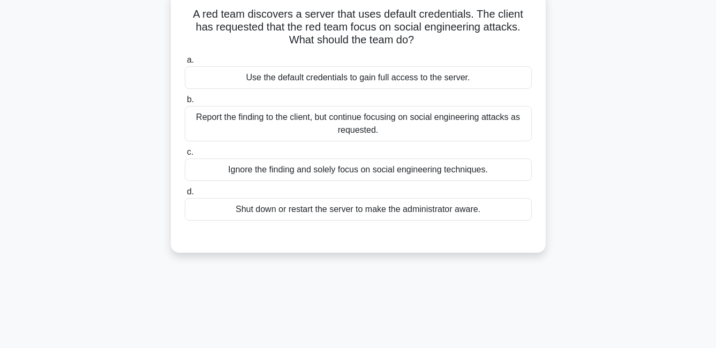
click at [320, 134] on div "Report the finding to the client, but continue focusing on social engineering a…" at bounding box center [358, 123] width 347 height 35
click at [185, 103] on input "b. Report the finding to the client, but continue focusing on social engineerin…" at bounding box center [185, 99] width 0 height 7
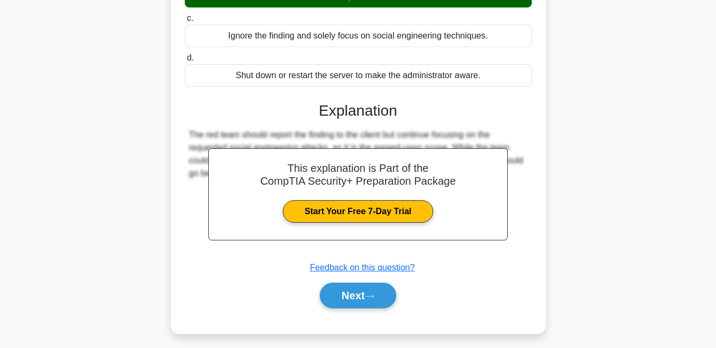
scroll to position [230, 0]
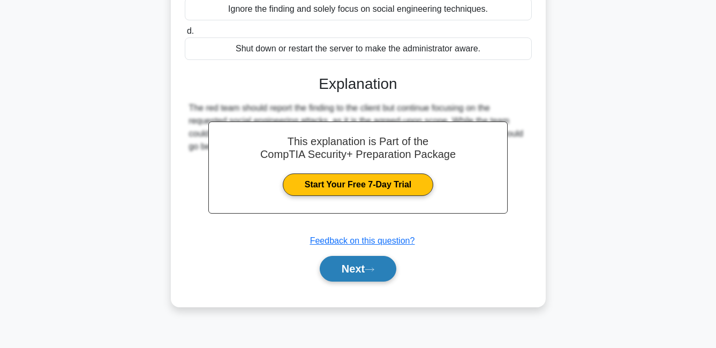
click at [354, 257] on button "Next" at bounding box center [358, 269] width 77 height 26
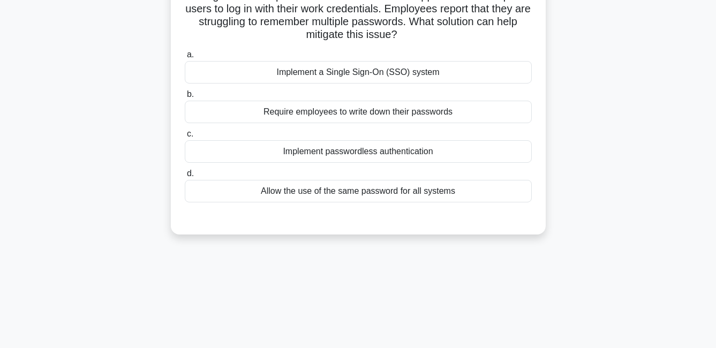
scroll to position [0, 0]
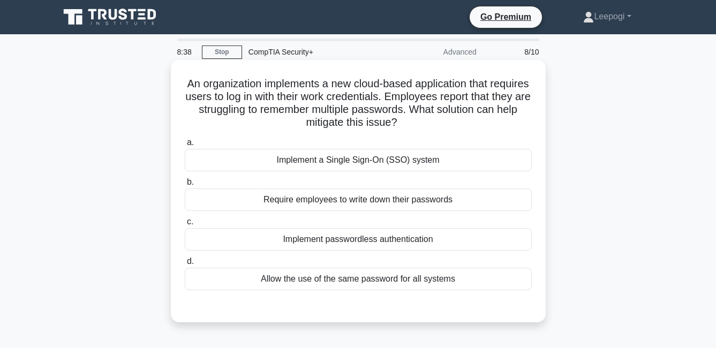
drag, startPoint x: 332, startPoint y: 278, endPoint x: 335, endPoint y: 271, distance: 8.0
click at [333, 278] on div "Allow the use of the same password for all systems" at bounding box center [358, 279] width 347 height 22
click at [185, 265] on input "d. Allow the use of the same password for all systems" at bounding box center [185, 261] width 0 height 7
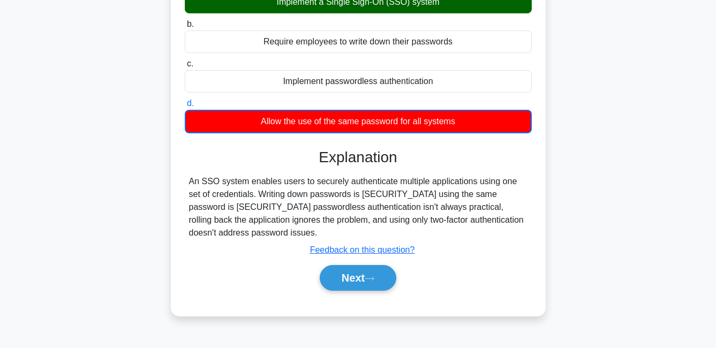
scroll to position [230, 0]
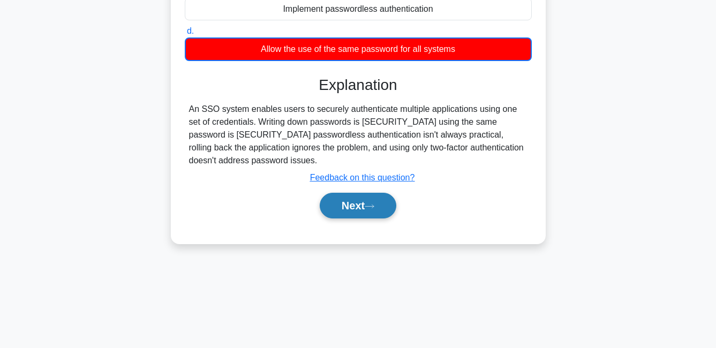
click at [356, 204] on button "Next" at bounding box center [358, 206] width 77 height 26
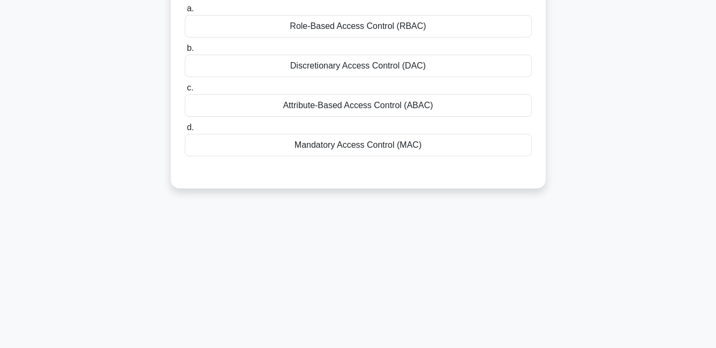
scroll to position [0, 0]
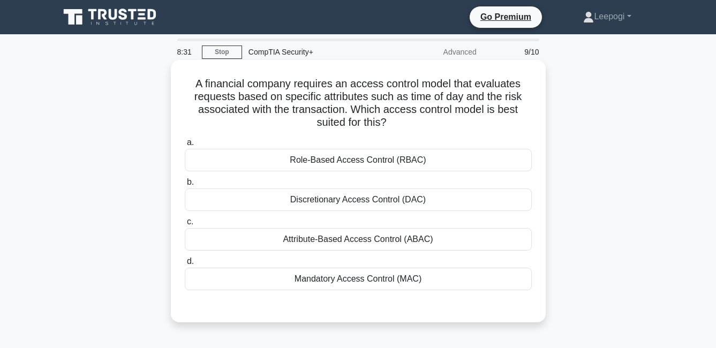
click at [364, 284] on div "Mandatory Access Control (MAC)" at bounding box center [358, 279] width 347 height 22
click at [185, 265] on input "d. Mandatory Access Control (MAC)" at bounding box center [185, 261] width 0 height 7
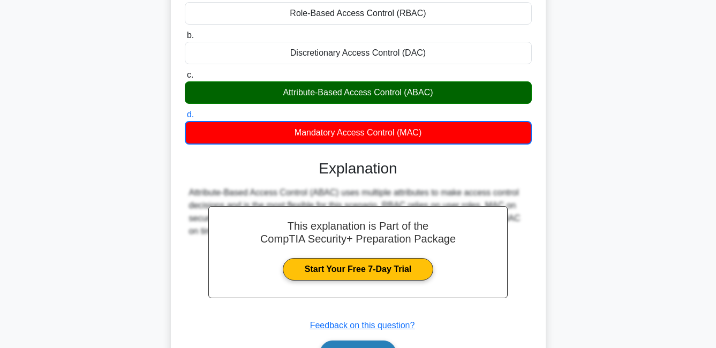
scroll to position [230, 0]
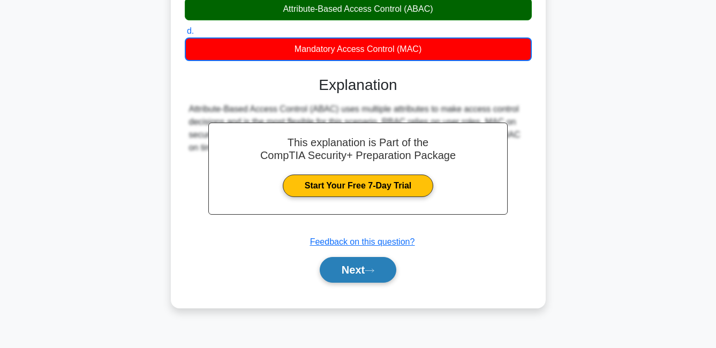
click at [363, 262] on button "Next" at bounding box center [358, 270] width 77 height 26
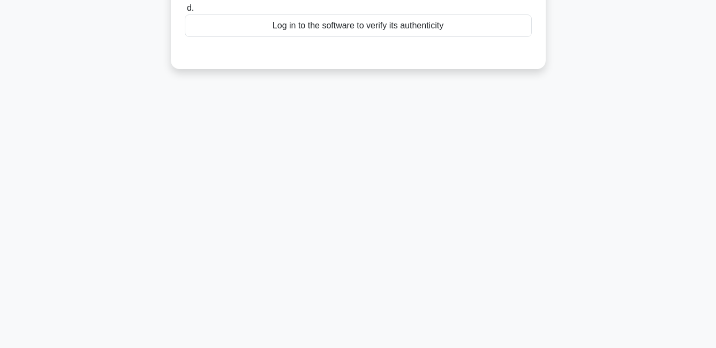
scroll to position [16, 0]
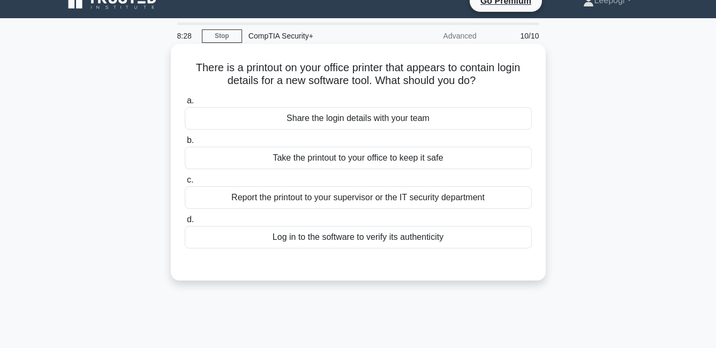
click at [347, 207] on div "Report the printout to your supervisor or the IT security department" at bounding box center [358, 197] width 347 height 22
click at [185, 184] on input "c. Report the printout to your supervisor or the IT security department" at bounding box center [185, 180] width 0 height 7
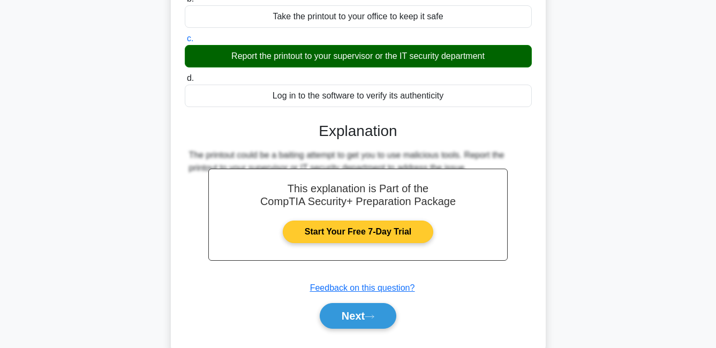
scroll to position [230, 0]
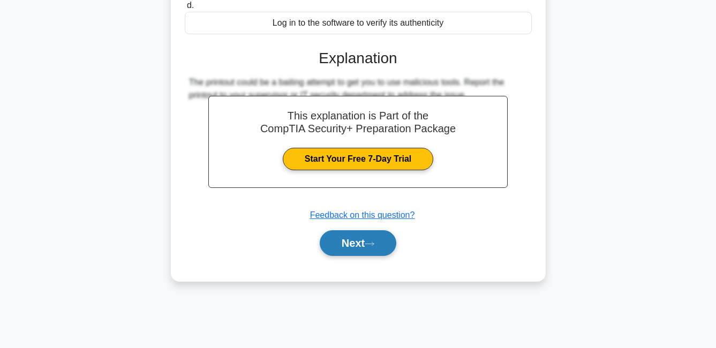
click at [382, 244] on button "Next" at bounding box center [358, 243] width 77 height 26
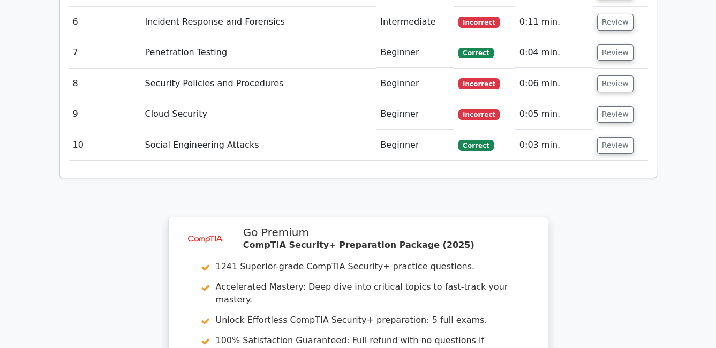
scroll to position [1811, 0]
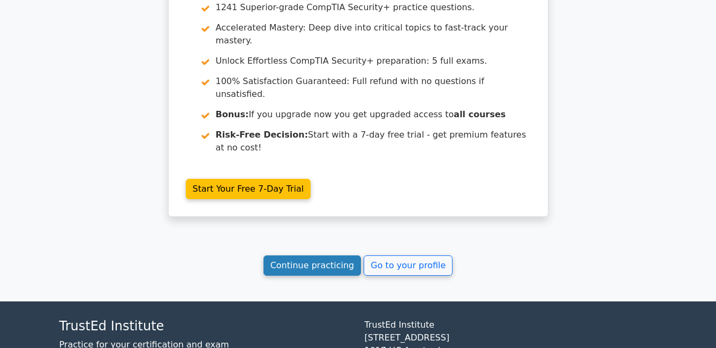
click at [313, 255] on link "Continue practicing" at bounding box center [312, 265] width 98 height 20
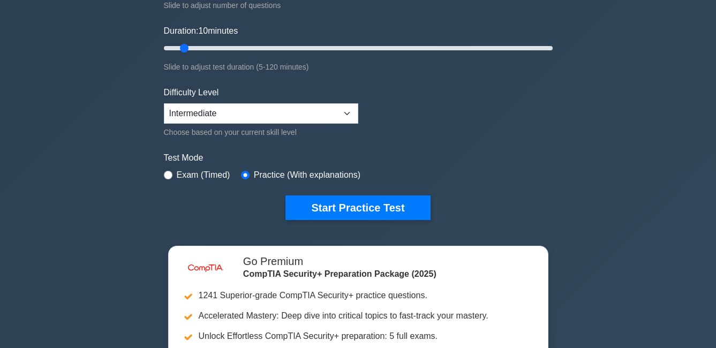
scroll to position [161, 0]
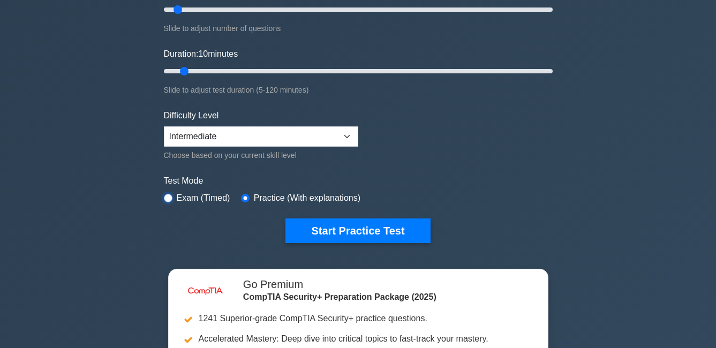
click at [166, 194] on input "radio" at bounding box center [168, 198] width 9 height 9
radio input "true"
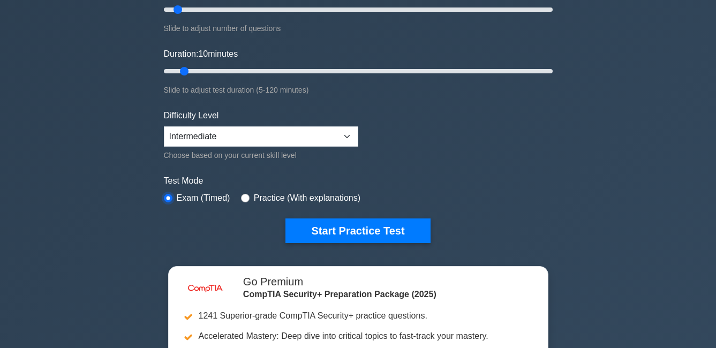
scroll to position [54, 0]
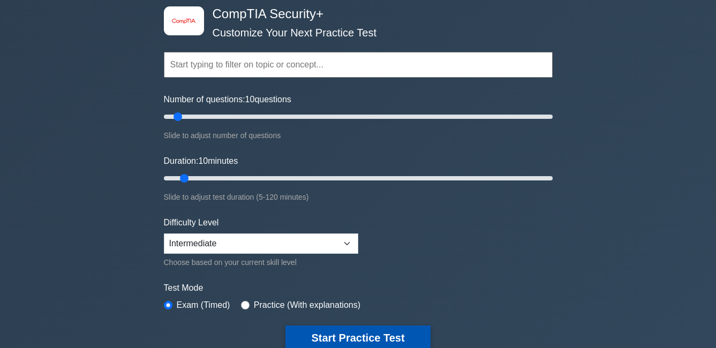
click at [410, 342] on button "Start Practice Test" at bounding box center [357, 337] width 145 height 25
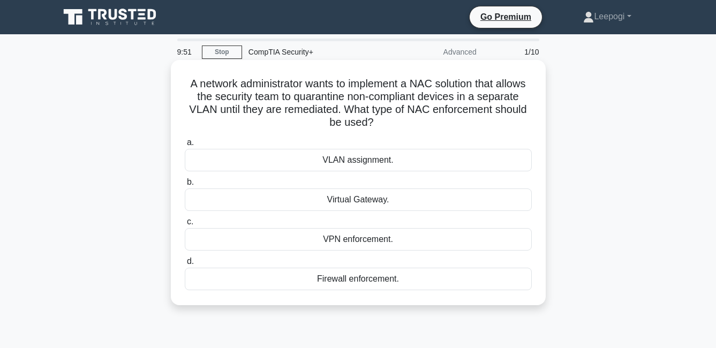
drag, startPoint x: 202, startPoint y: 79, endPoint x: 455, endPoint y: 288, distance: 328.5
click at [455, 288] on div "A network administrator wants to implement a NAC solution that allows the secur…" at bounding box center [358, 182] width 366 height 237
copy div "A network administrator wants to implement a NAC solution that allows the secur…"
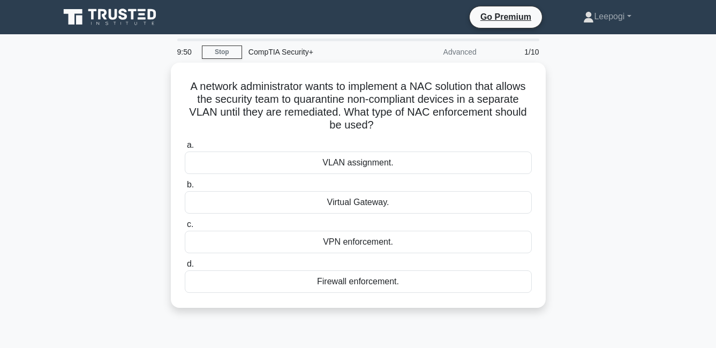
click at [44, 266] on main "9:50 Stop CompTIA Security+ Advanced 1/10 A network administrator wants to impl…" at bounding box center [358, 306] width 716 height 544
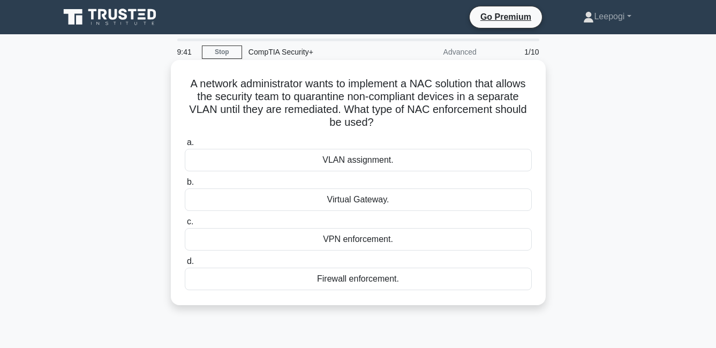
click at [287, 165] on div "VLAN assignment." at bounding box center [358, 160] width 347 height 22
click at [185, 146] on input "a. VLAN assignment." at bounding box center [185, 142] width 0 height 7
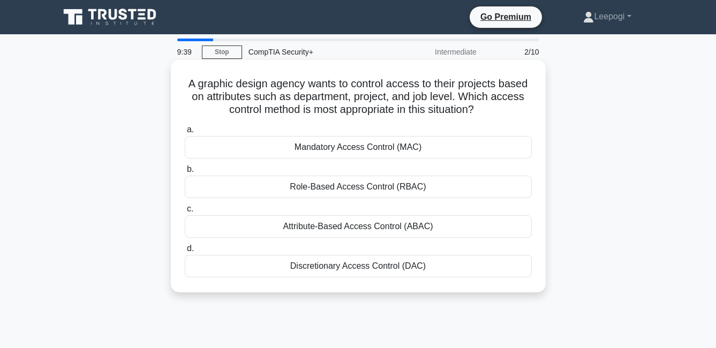
drag, startPoint x: 187, startPoint y: 80, endPoint x: 480, endPoint y: 262, distance: 344.5
click at [480, 262] on div "A graphic design agency wants to control access to their projects based on attr…" at bounding box center [358, 176] width 366 height 224
copy div "A graphic design agency wants to control access to their projects based on attr…"
click at [265, 232] on div "Attribute-Based Access Control (ABAC)" at bounding box center [358, 226] width 347 height 22
click at [185, 213] on input "c. Attribute-Based Access Control (ABAC)" at bounding box center [185, 209] width 0 height 7
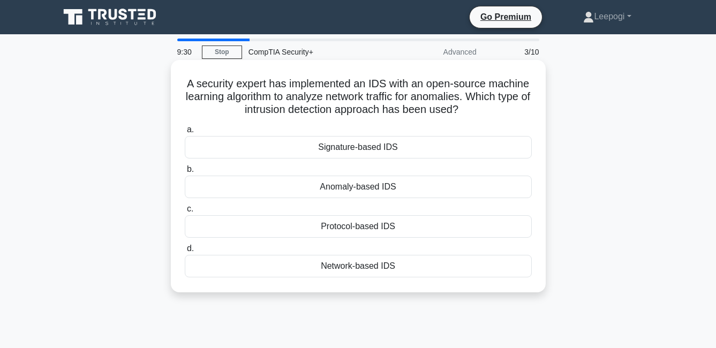
drag, startPoint x: 274, startPoint y: 107, endPoint x: 463, endPoint y: 291, distance: 264.2
click at [463, 291] on div "A security expert has implemented an IDS with an open-source machine learning a…" at bounding box center [358, 176] width 375 height 232
copy div "A security expert has implemented an IDS with an open-source machine learning a…"
click at [283, 187] on div "Anomaly-based IDS" at bounding box center [358, 187] width 347 height 22
click at [185, 173] on input "b. Anomaly-based IDS" at bounding box center [185, 169] width 0 height 7
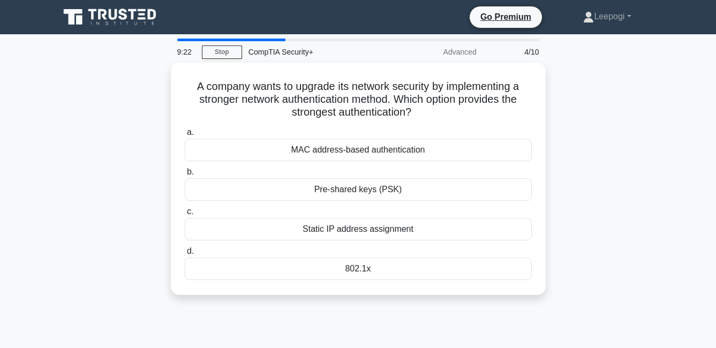
drag, startPoint x: 356, startPoint y: 160, endPoint x: 542, endPoint y: 310, distance: 239.4
click at [542, 310] on div "9:22 Stop CompTIA Security+ Advanced 4/10 A company wants to upgrade its networ…" at bounding box center [358, 306] width 610 height 535
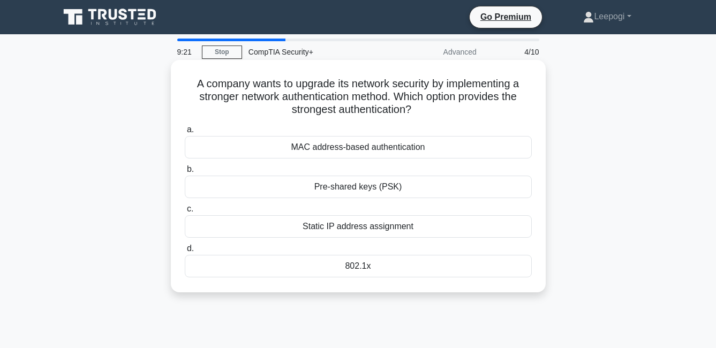
copy div "A company wants to upgrade its network security by implementing a stronger netw…"
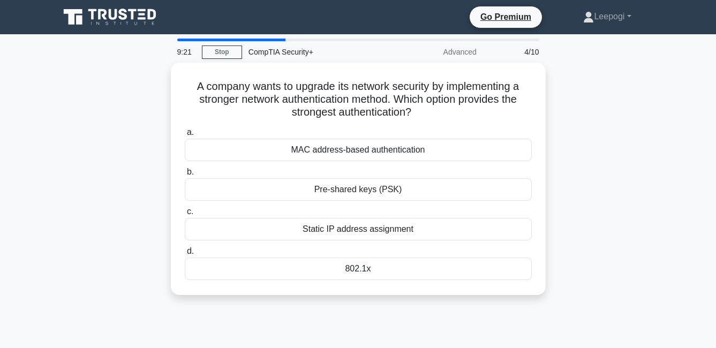
click at [597, 184] on div "A company wants to upgrade its network security by implementing a stronger netw…" at bounding box center [358, 185] width 610 height 245
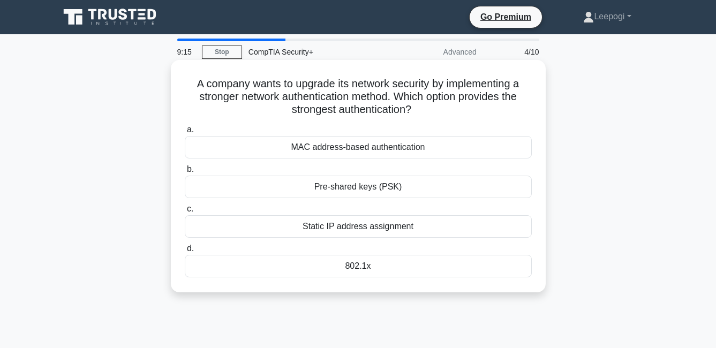
click at [379, 271] on div "802.1x" at bounding box center [358, 266] width 347 height 22
click at [185, 252] on input "d. 802.1x" at bounding box center [185, 248] width 0 height 7
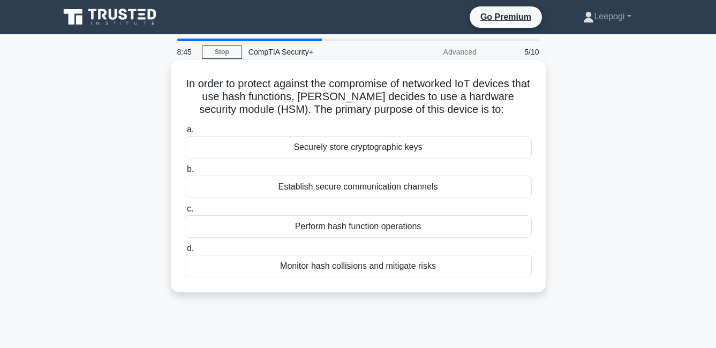
drag, startPoint x: 183, startPoint y: 70, endPoint x: 454, endPoint y: 293, distance: 351.8
click at [454, 292] on div "In order to protect against the compromise of networked IoT devices that use ha…" at bounding box center [358, 176] width 375 height 232
copy div "In order to protect against the compromise of networked IoT devices that use ha…"
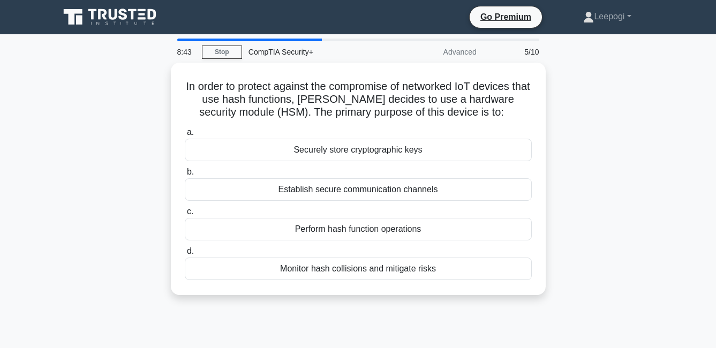
click at [651, 300] on div "In order to protect against the compromise of networked IoT devices that use ha…" at bounding box center [358, 185] width 610 height 245
click at [341, 312] on div "8:42 Stop CompTIA Security+ Advanced 5/10 In order to protect against the compr…" at bounding box center [358, 306] width 610 height 535
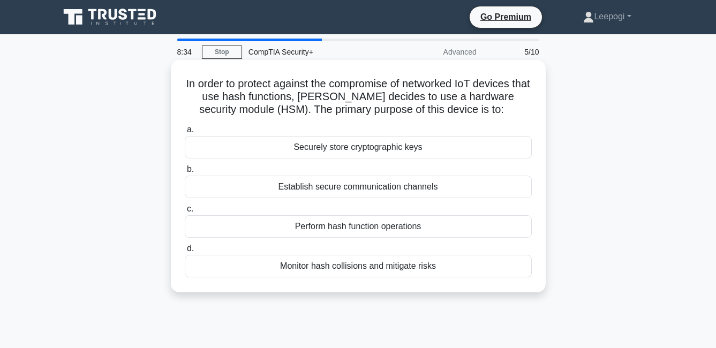
click at [220, 146] on div "Securely store cryptographic keys" at bounding box center [358, 147] width 347 height 22
click at [185, 133] on input "a. Securely store cryptographic keys" at bounding box center [185, 129] width 0 height 7
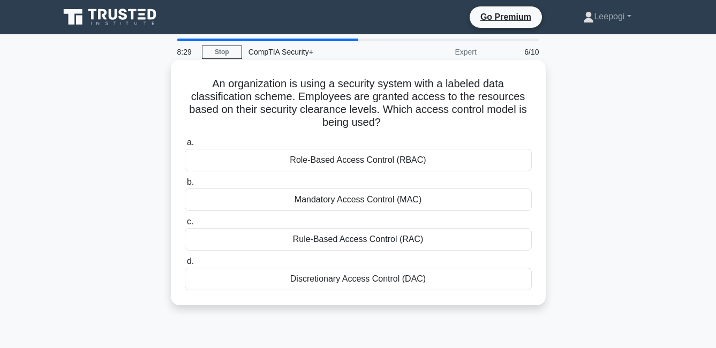
drag, startPoint x: 266, startPoint y: 117, endPoint x: 537, endPoint y: 292, distance: 322.7
click at [537, 292] on div "An organization is using a security system with a labeled data classification s…" at bounding box center [358, 182] width 366 height 237
copy div "An organization is using a security system with a labeled data classification s…"
click at [273, 203] on div "Mandatory Access Control (MAC)" at bounding box center [358, 199] width 347 height 22
click at [185, 186] on input "b. Mandatory Access Control (MAC)" at bounding box center [185, 182] width 0 height 7
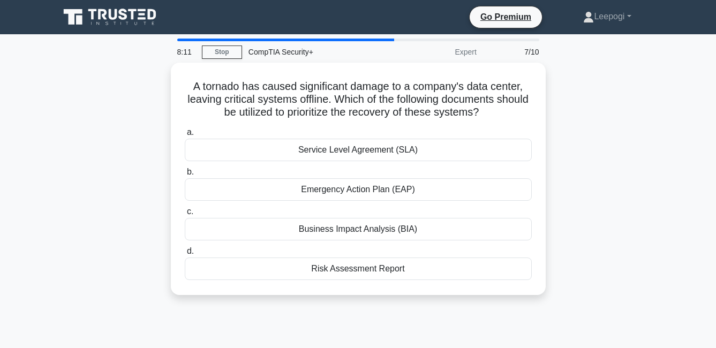
drag, startPoint x: 345, startPoint y: 177, endPoint x: 466, endPoint y: 309, distance: 179.2
click at [461, 308] on div "A tornado has caused significant damage to a company's data center, leaving cri…" at bounding box center [358, 185] width 610 height 245
copy div "A tornado has caused significant damage to a company's data center, leaving cri…"
click at [127, 166] on div "A tornado has caused significant damage to a company's data center, leaving cri…" at bounding box center [358, 185] width 610 height 245
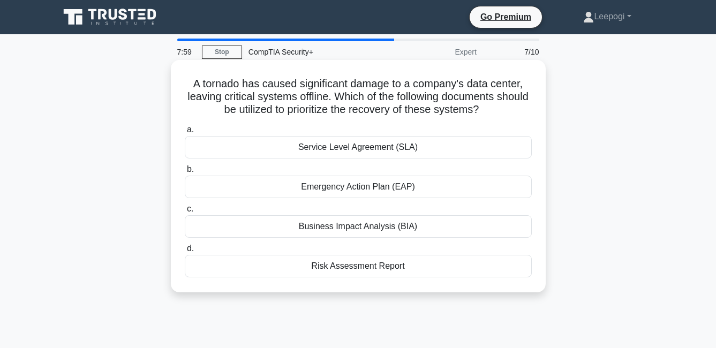
click at [286, 230] on div "Business Impact Analysis (BIA)" at bounding box center [358, 226] width 347 height 22
click at [185, 213] on input "c. Business Impact Analysis (BIA)" at bounding box center [185, 209] width 0 height 7
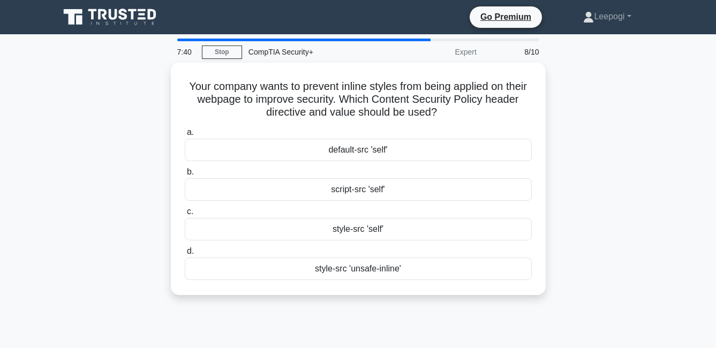
drag, startPoint x: 228, startPoint y: 100, endPoint x: 520, endPoint y: 304, distance: 356.8
click at [520, 304] on div "Your company wants to prevent inline styles from being applied on their webpage…" at bounding box center [358, 185] width 610 height 245
copy div "Your company wants to prevent inline styles from being applied on their webpage…"
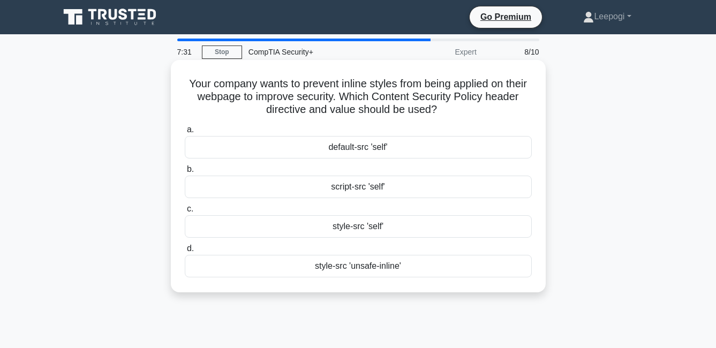
click at [240, 232] on div "style-src 'self'" at bounding box center [358, 226] width 347 height 22
click at [185, 213] on input "c. style-src 'self'" at bounding box center [185, 209] width 0 height 7
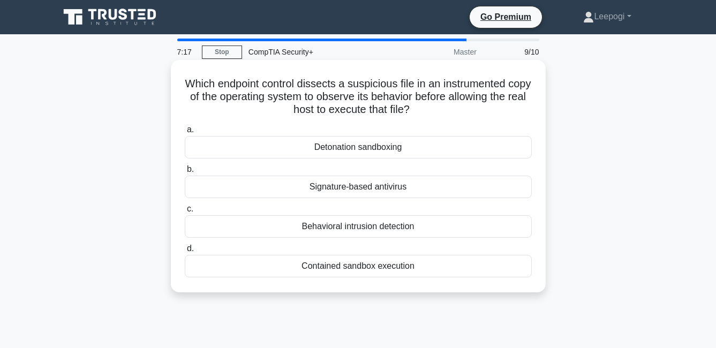
click at [370, 229] on div "Behavioral intrusion detection" at bounding box center [358, 226] width 347 height 22
click at [185, 213] on input "c. Behavioral intrusion detection" at bounding box center [185, 209] width 0 height 7
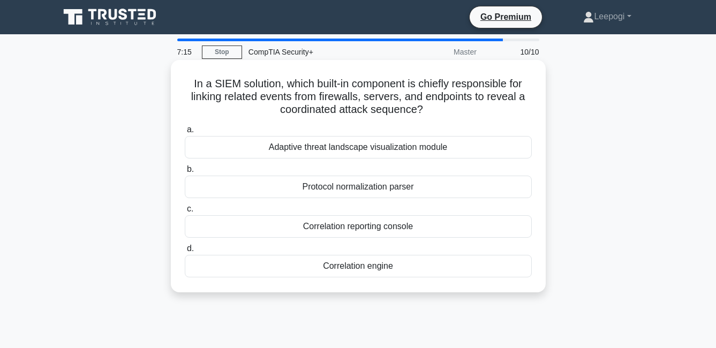
click at [351, 151] on div "Adaptive threat landscape visualization module" at bounding box center [358, 147] width 347 height 22
click at [185, 133] on input "a. Adaptive threat landscape visualization module" at bounding box center [185, 129] width 0 height 7
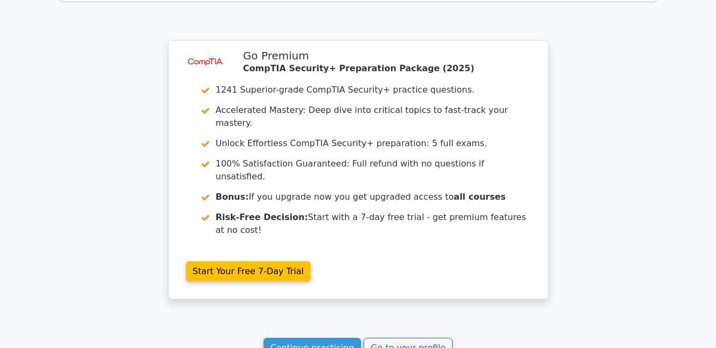
scroll to position [1665, 0]
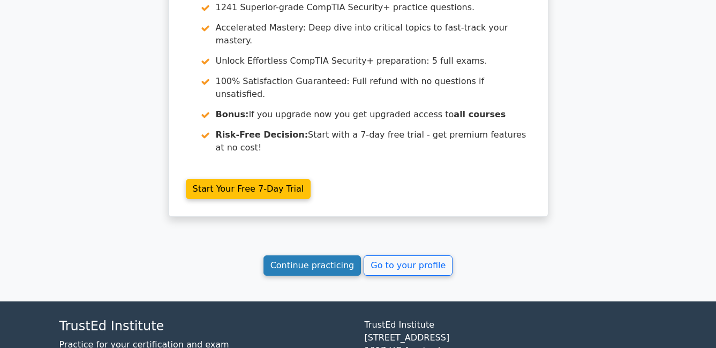
click at [307, 255] on link "Continue practicing" at bounding box center [312, 265] width 98 height 20
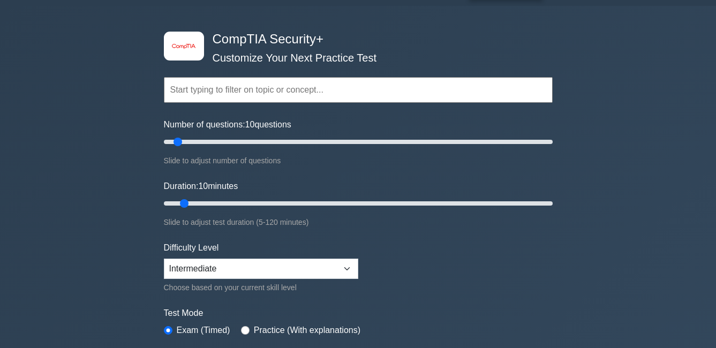
scroll to position [107, 0]
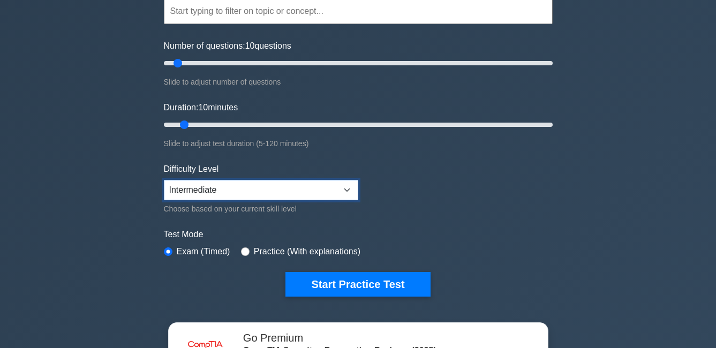
click at [201, 196] on select "Beginner Intermediate Expert" at bounding box center [261, 190] width 194 height 20
select select "expert"
click at [164, 180] on select "Beginner Intermediate Expert" at bounding box center [261, 190] width 194 height 20
